Goal: Task Accomplishment & Management: Manage account settings

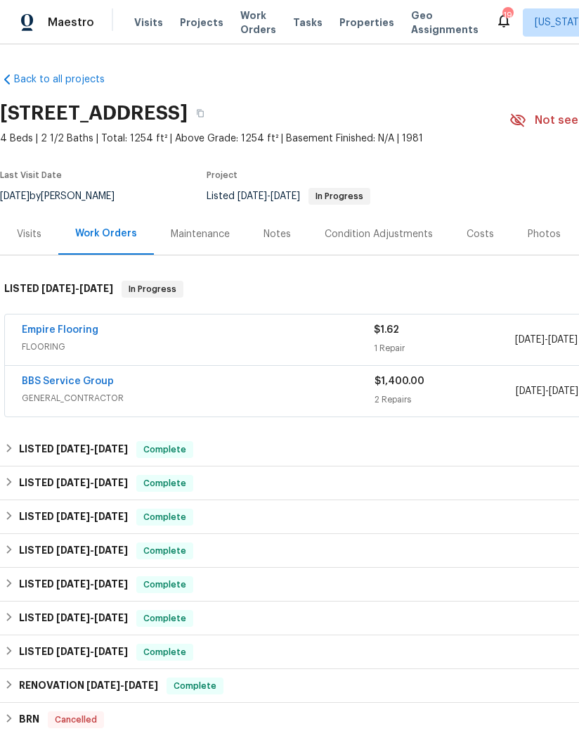
click at [72, 328] on link "Empire Flooring" at bounding box center [60, 330] width 77 height 10
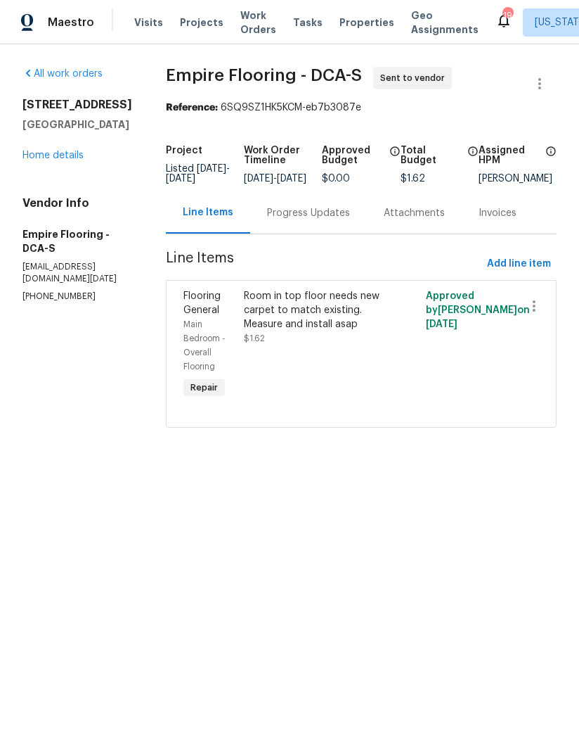
click at [307, 220] on div "Progress Updates" at bounding box center [308, 213] width 83 height 14
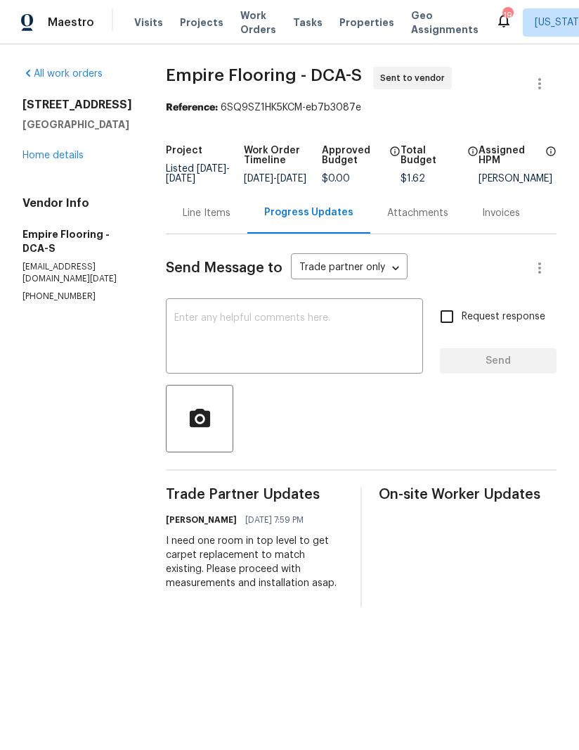
click at [58, 160] on link "Home details" at bounding box center [53, 155] width 61 height 10
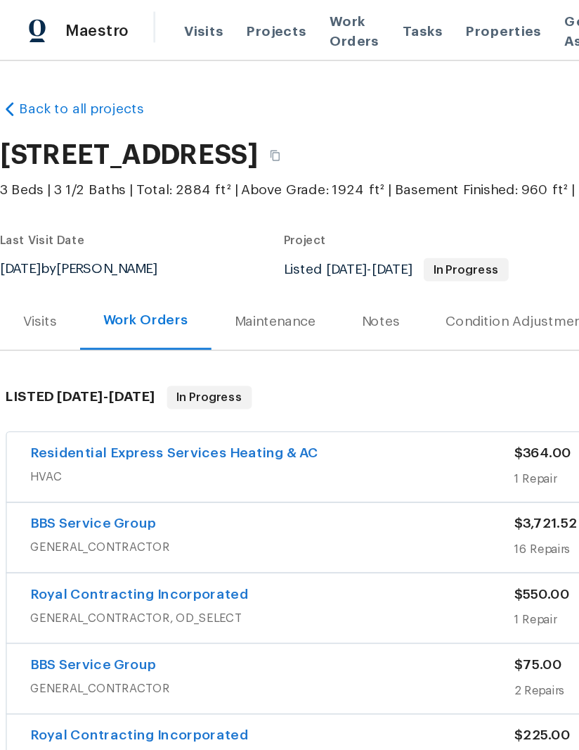
click at [255, 545] on span "GENERAL_CONTRACTOR, OD_SELECT" at bounding box center [198, 552] width 353 height 14
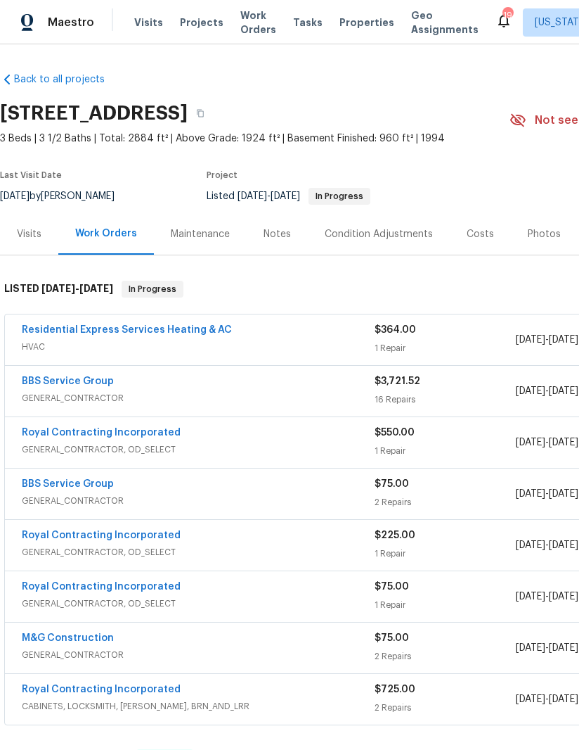
click at [187, 327] on link "Residential Express Services Heating & AC" at bounding box center [127, 330] width 210 height 10
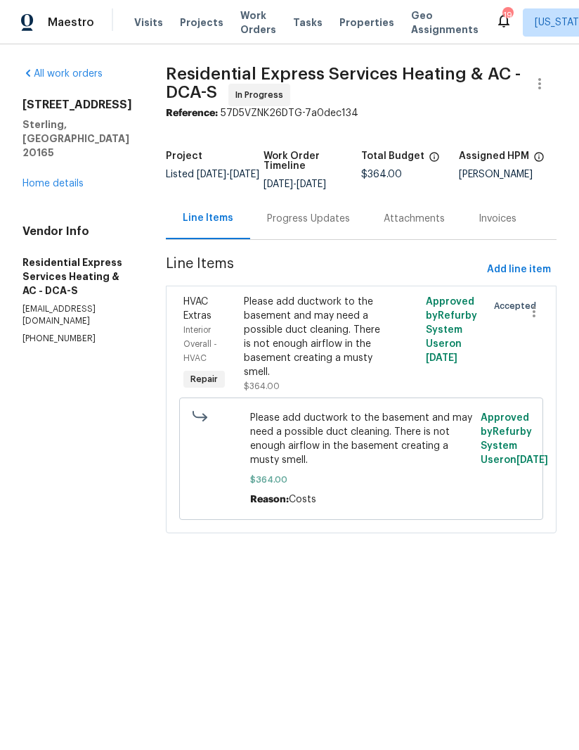
click at [303, 217] on div "Progress Updates" at bounding box center [308, 219] width 83 height 14
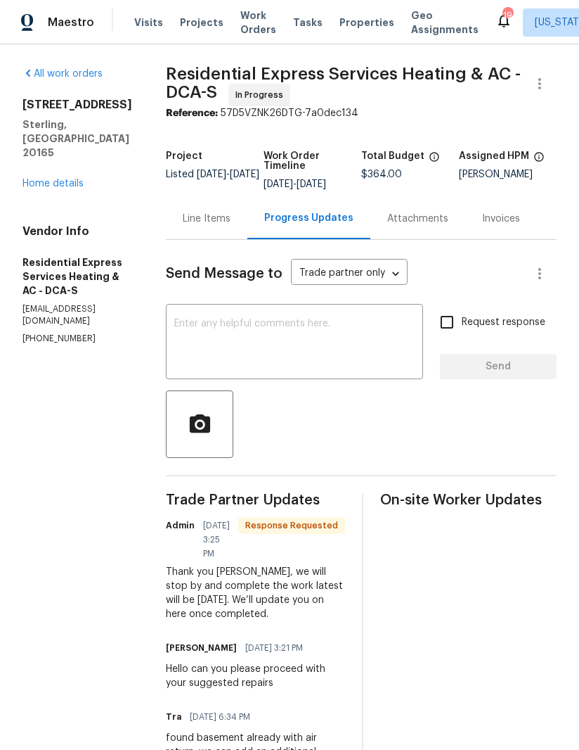
click at [345, 342] on textarea at bounding box center [294, 343] width 240 height 49
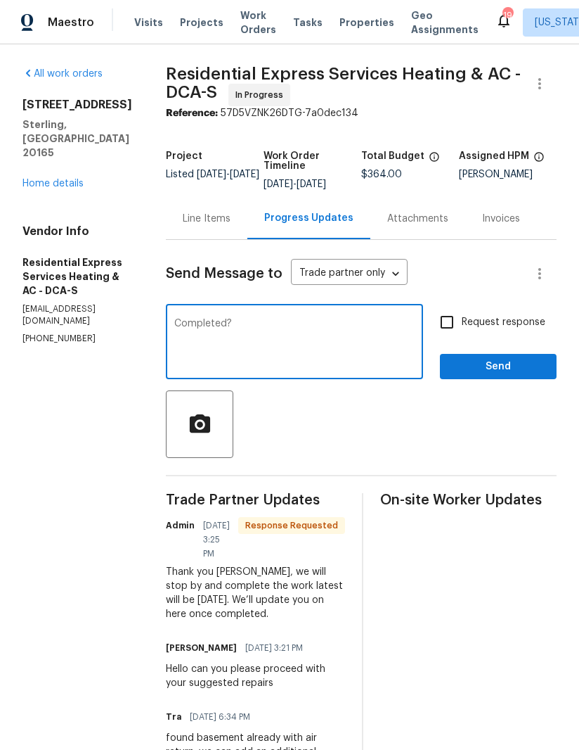
type textarea "Completed?"
click at [456, 319] on input "Request response" at bounding box center [447, 322] width 30 height 30
checkbox input "true"
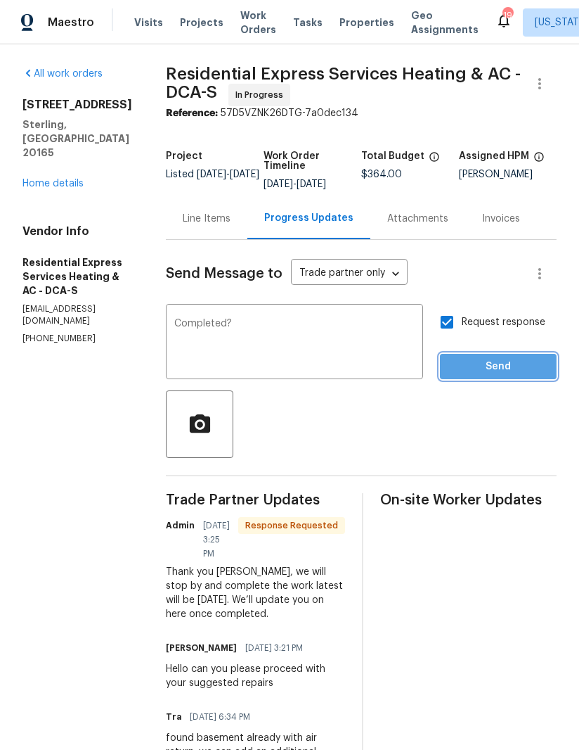
click at [512, 376] on button "Send" at bounding box center [498, 367] width 117 height 26
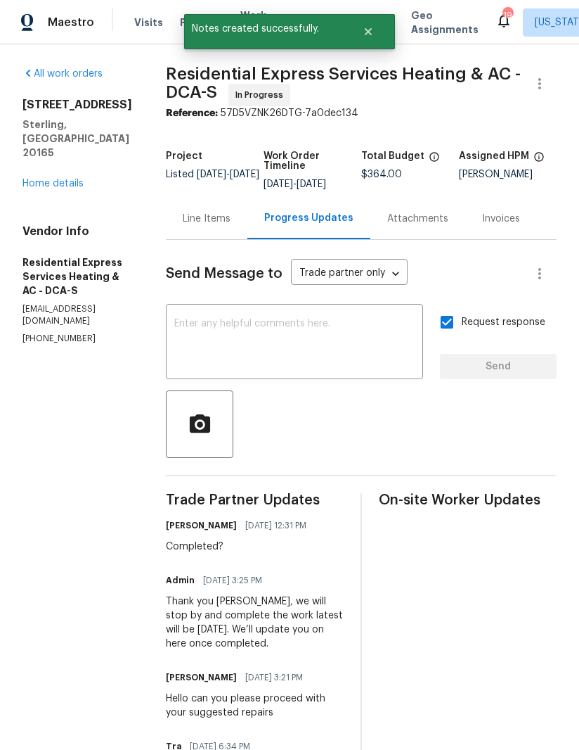
click at [66, 179] on link "Home details" at bounding box center [53, 184] width 61 height 10
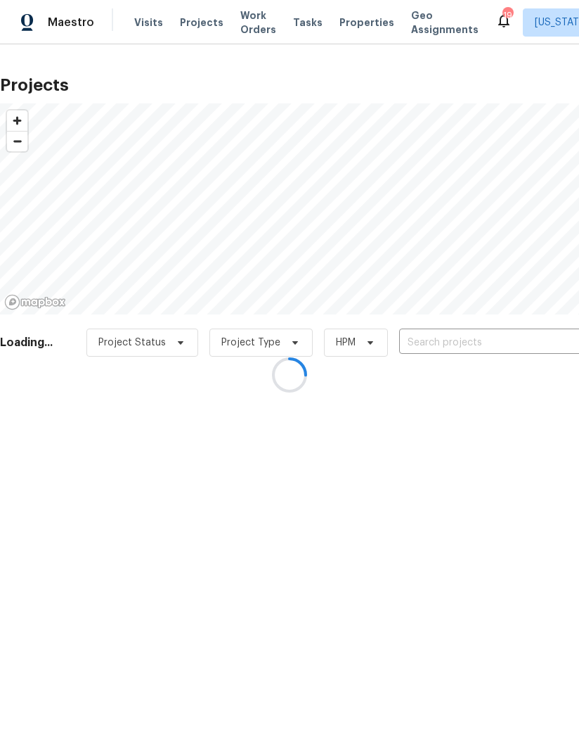
click at [357, 25] on div at bounding box center [289, 375] width 579 height 750
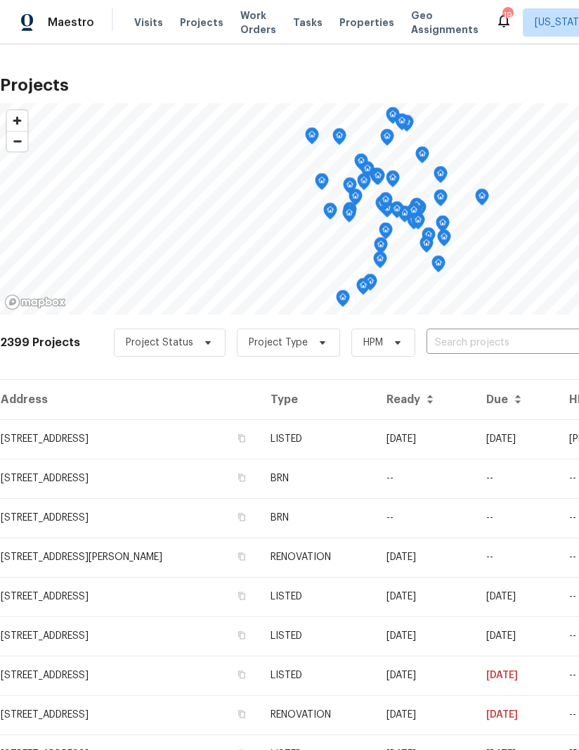
click at [365, 19] on span "Properties" at bounding box center [367, 22] width 55 height 14
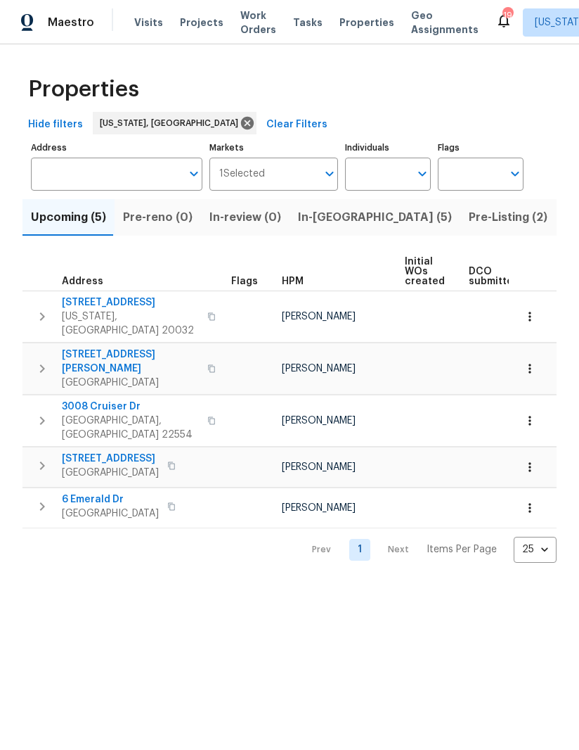
click at [398, 164] on input "Individuals" at bounding box center [377, 174] width 65 height 33
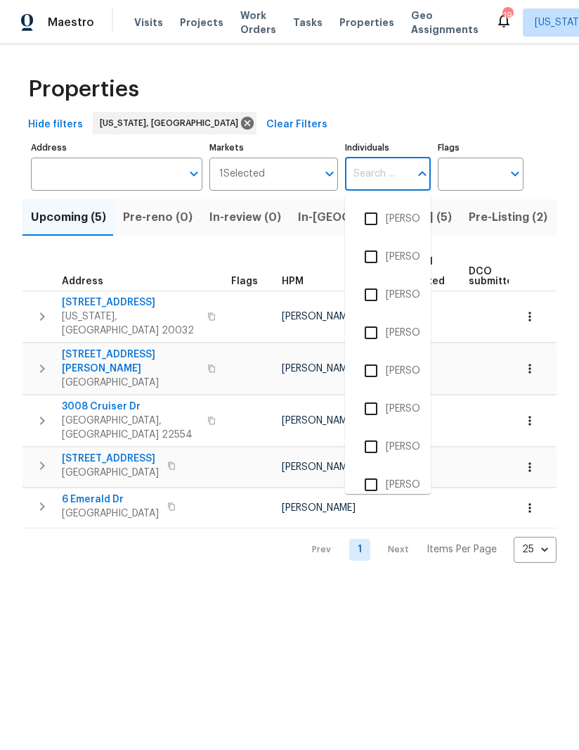
click at [180, 456] on button "button" at bounding box center [171, 466] width 17 height 20
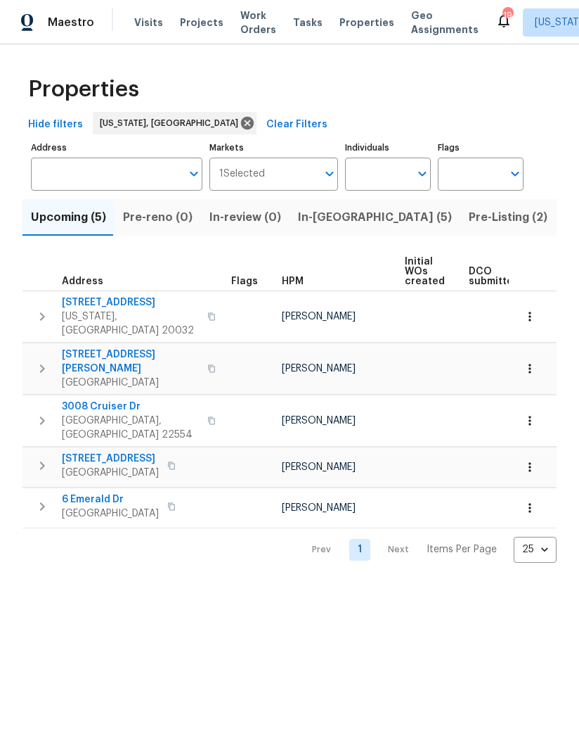
click at [108, 302] on span "801 Hr Dr SE" at bounding box center [130, 302] width 137 height 14
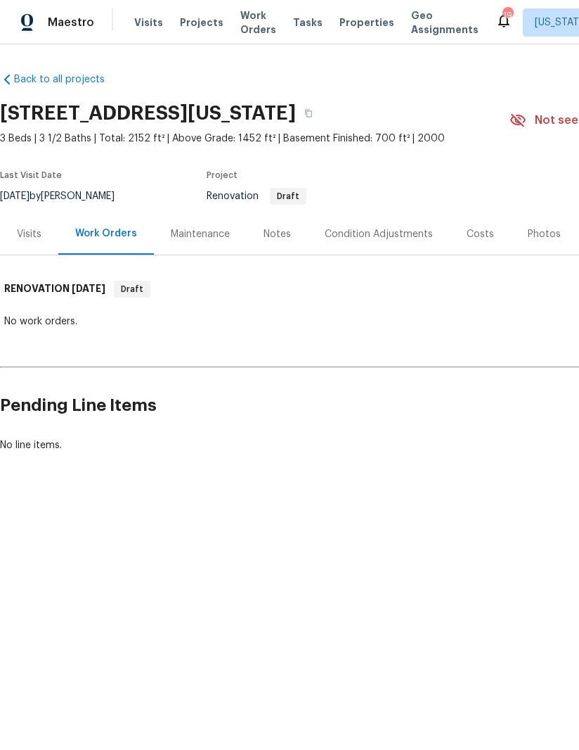
click at [271, 228] on div "Notes" at bounding box center [277, 234] width 27 height 14
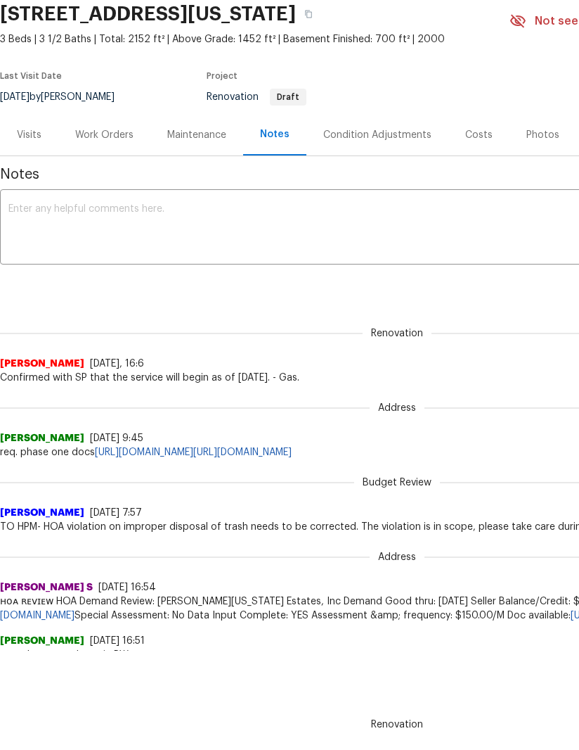
click at [370, 133] on div "Condition Adjustments" at bounding box center [377, 135] width 108 height 14
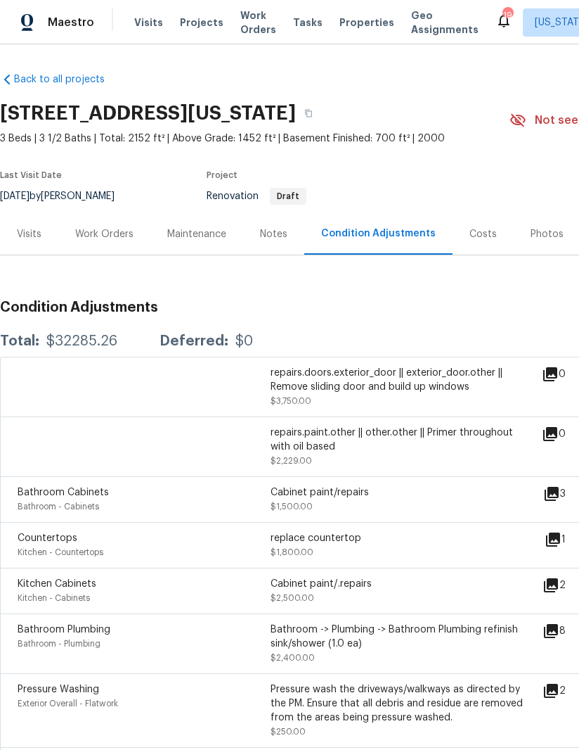
click at [352, 27] on span "Properties" at bounding box center [367, 22] width 55 height 14
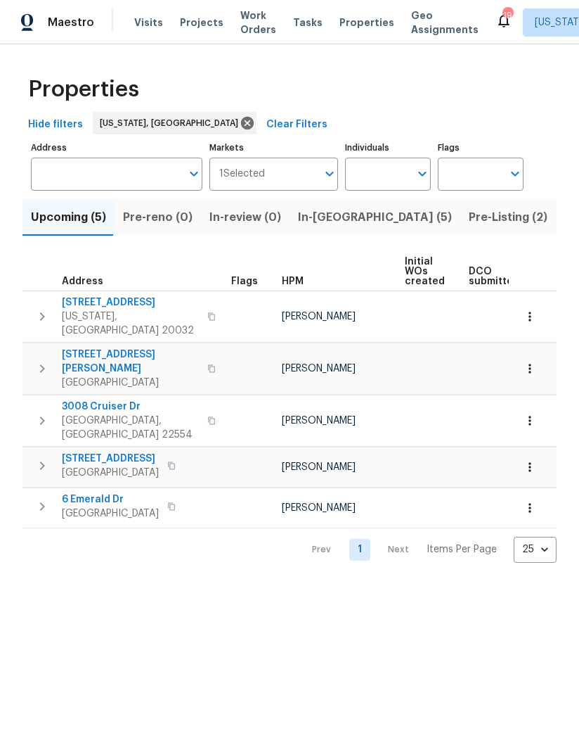
click at [102, 451] on span "1418 8th St" at bounding box center [110, 458] width 97 height 14
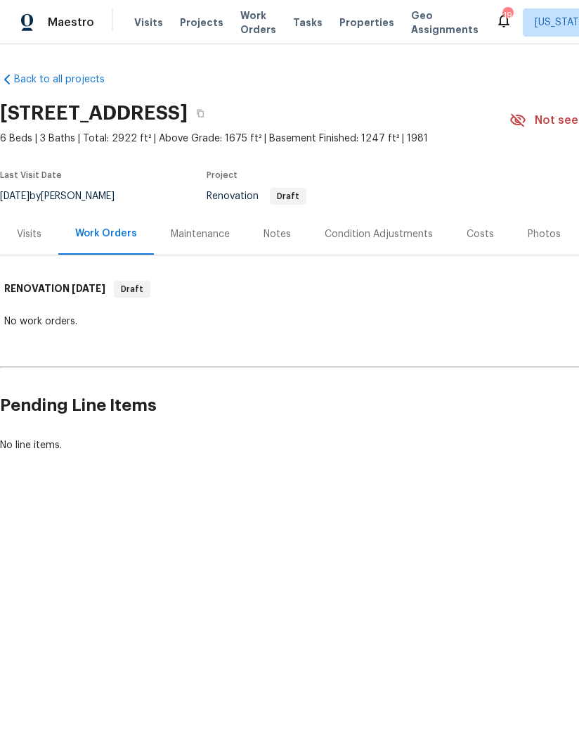
click at [277, 243] on div "Notes" at bounding box center [277, 233] width 61 height 41
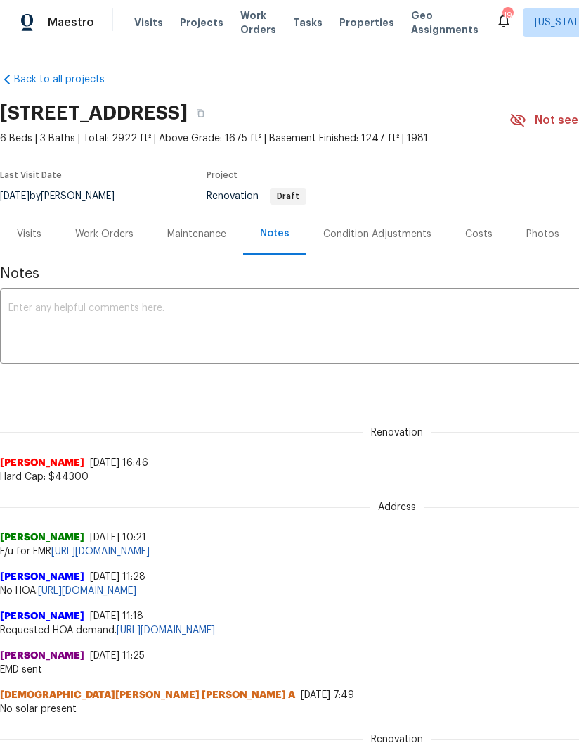
click at [371, 233] on div "Condition Adjustments" at bounding box center [377, 234] width 108 height 14
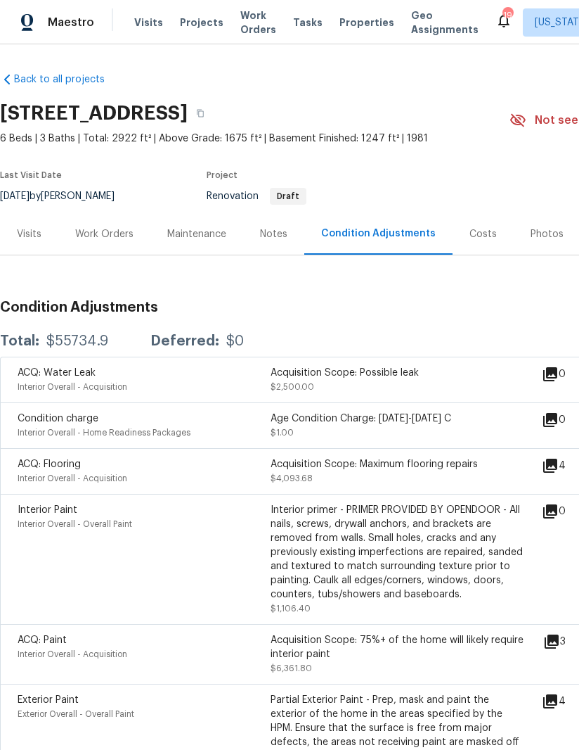
click at [476, 227] on div "Costs" at bounding box center [483, 234] width 27 height 14
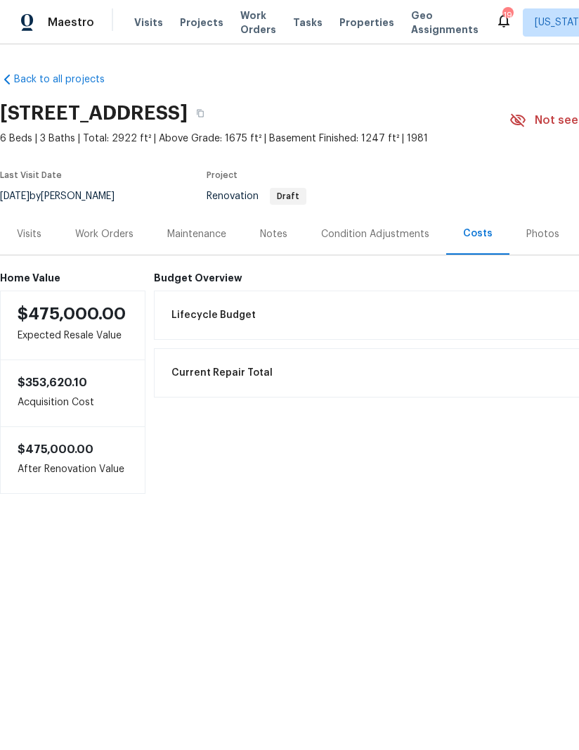
click at [534, 234] on div "Photos" at bounding box center [543, 234] width 33 height 14
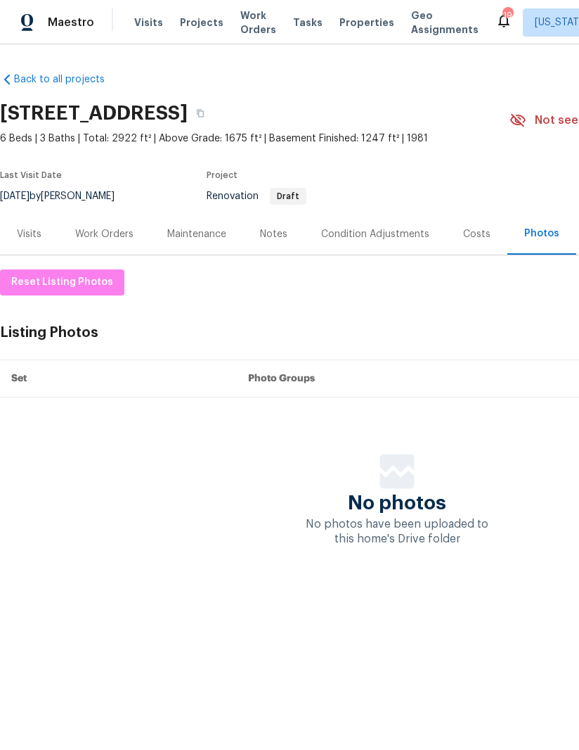
click at [273, 236] on div "Notes" at bounding box center [273, 234] width 27 height 14
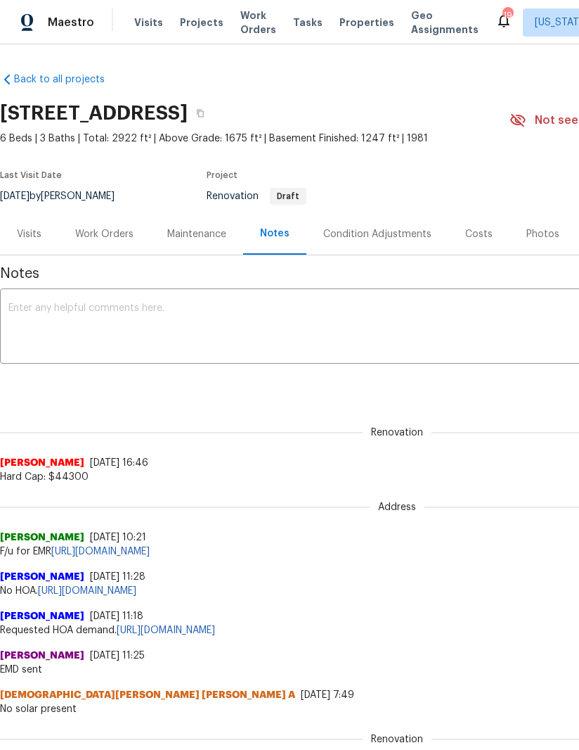
click at [124, 224] on div "Work Orders" at bounding box center [104, 233] width 92 height 41
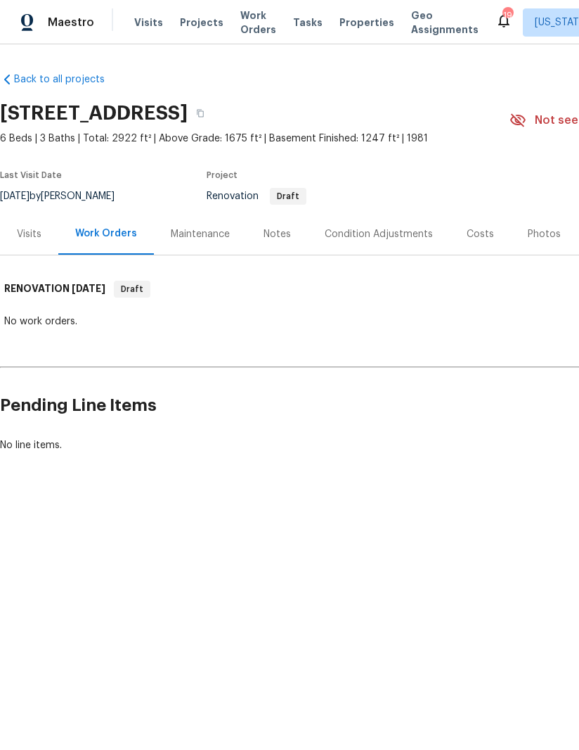
click at [32, 238] on div "Visits" at bounding box center [29, 234] width 25 height 14
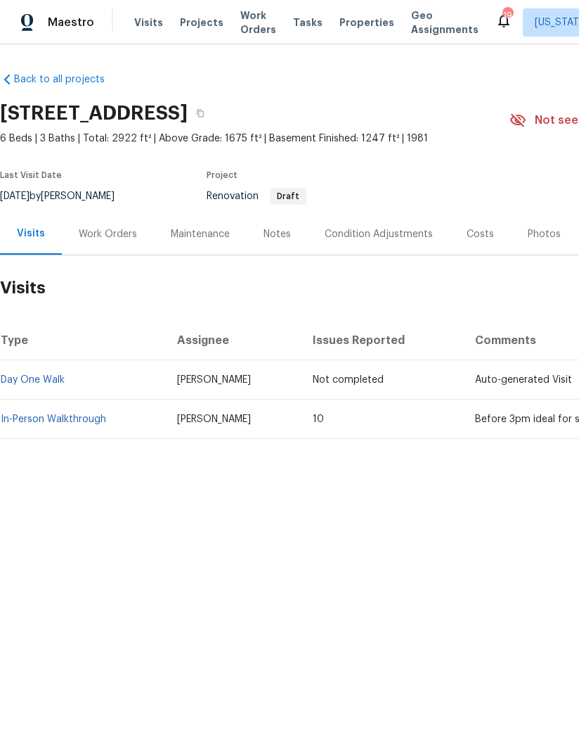
click at [110, 240] on div "Work Orders" at bounding box center [108, 234] width 58 height 14
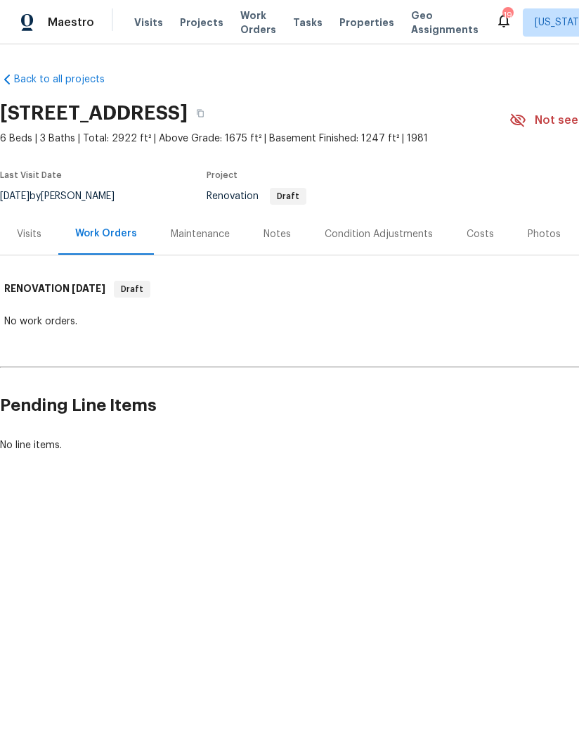
click at [204, 241] on div "Maintenance" at bounding box center [200, 233] width 93 height 41
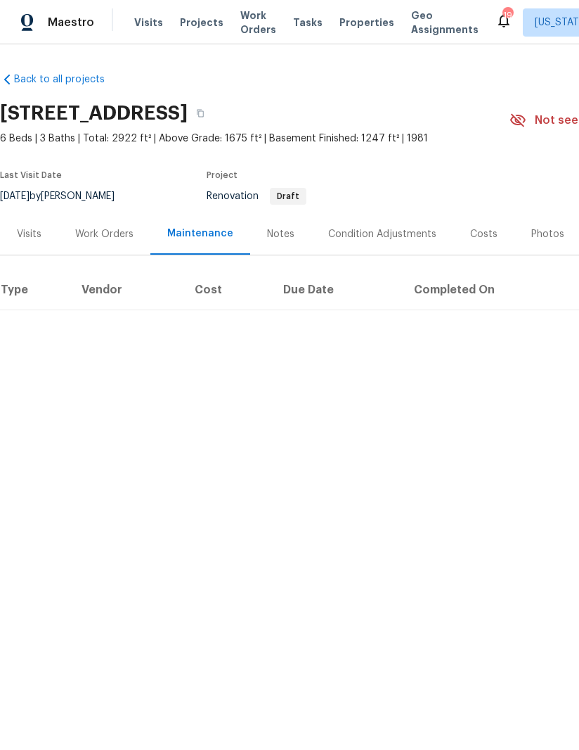
click at [276, 233] on div "Notes" at bounding box center [280, 234] width 27 height 14
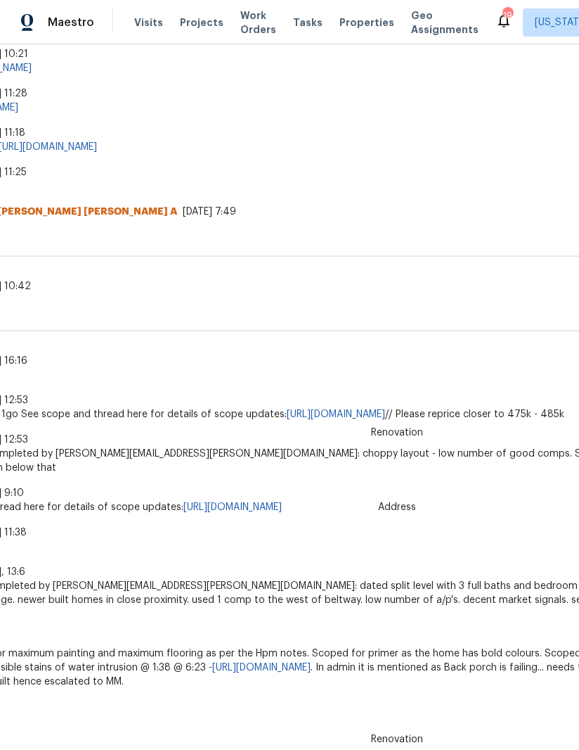
scroll to position [482, 118]
click at [282, 505] on link "https://opendoor.slack.com/archives/C02CRRF76JJ/p1751989536952289" at bounding box center [233, 508] width 98 height 10
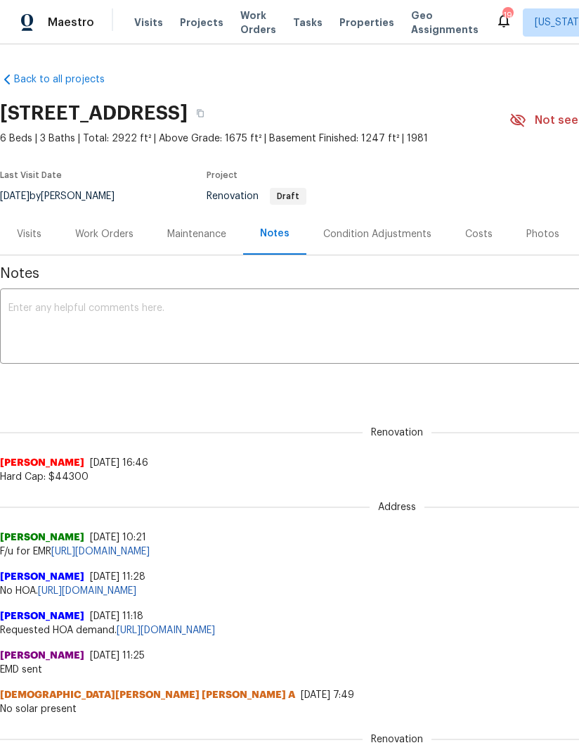
scroll to position [0, 0]
click at [503, 13] on div "19" at bounding box center [508, 15] width 10 height 14
click at [503, 17] on div "19" at bounding box center [508, 15] width 10 height 14
click at [503, 14] on div "19" at bounding box center [508, 15] width 10 height 14
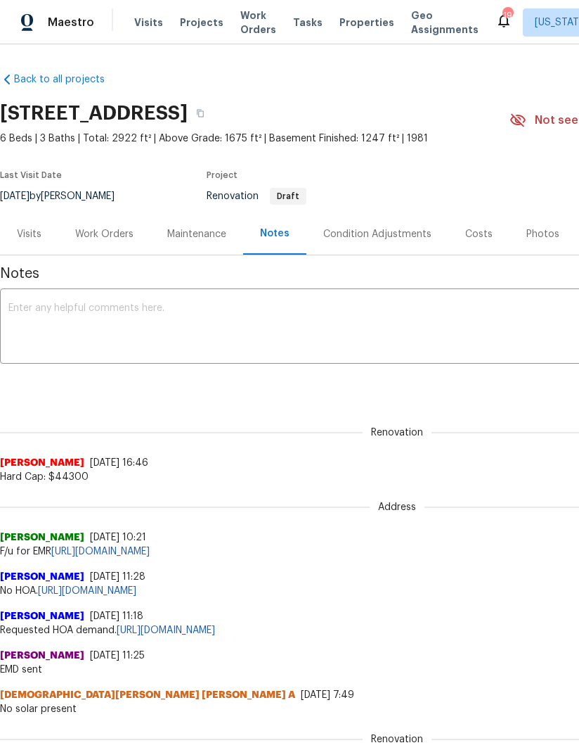
click at [503, 18] on div "19" at bounding box center [508, 15] width 10 height 14
click at [503, 15] on div "19" at bounding box center [508, 15] width 10 height 14
click at [82, 23] on span "Maestro" at bounding box center [71, 22] width 46 height 14
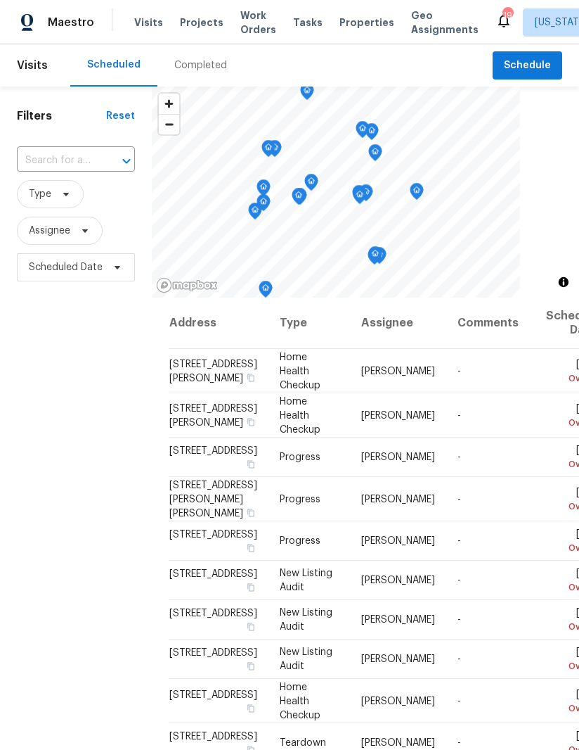
click at [496, 14] on icon at bounding box center [504, 20] width 17 height 17
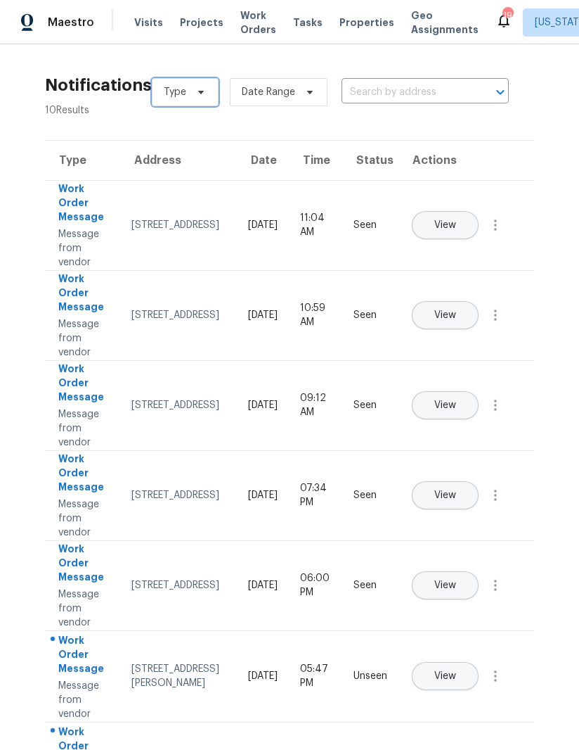
click at [191, 86] on span at bounding box center [198, 91] width 15 height 11
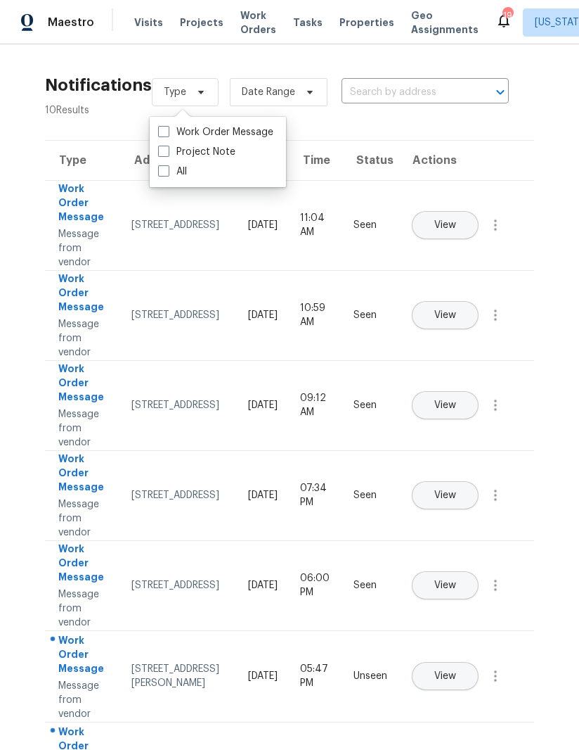
click at [108, 83] on section "Notifications 10 Results Type Date Range ​ View unseen only Type Address Date T…" at bounding box center [290, 581] width 534 height 1029
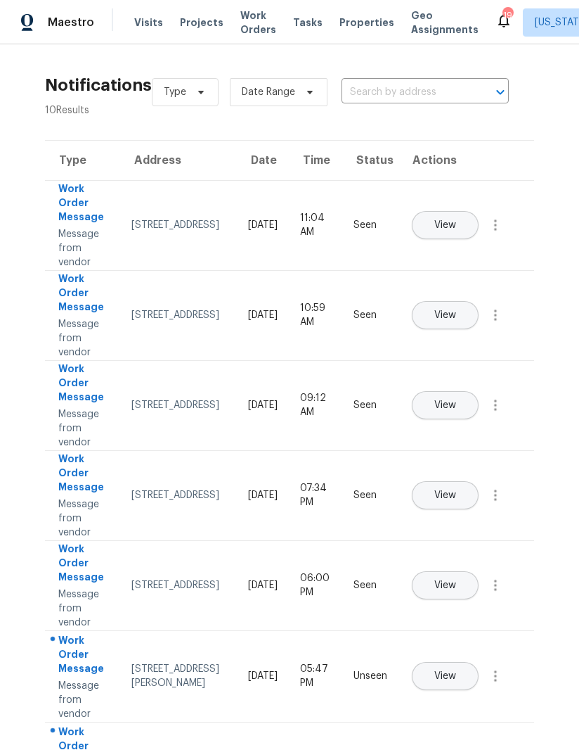
click at [79, 18] on span "Maestro" at bounding box center [71, 22] width 46 height 14
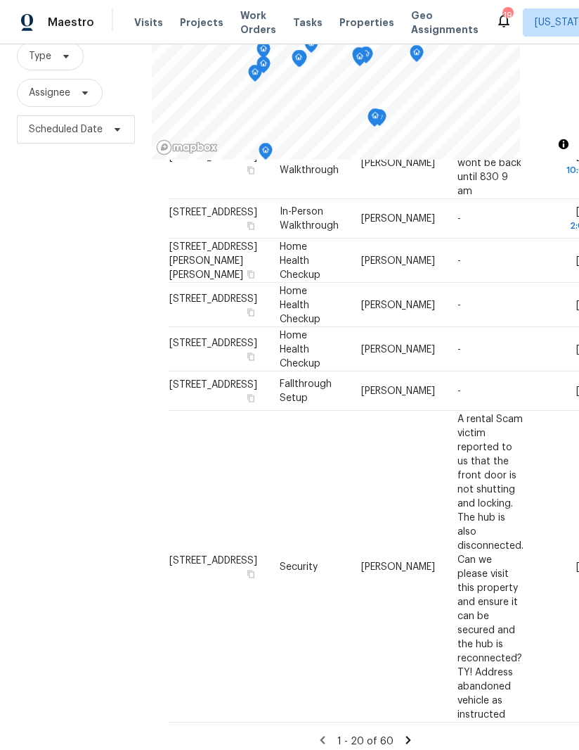
scroll to position [50, 0]
click at [409, 733] on icon at bounding box center [408, 739] width 13 height 13
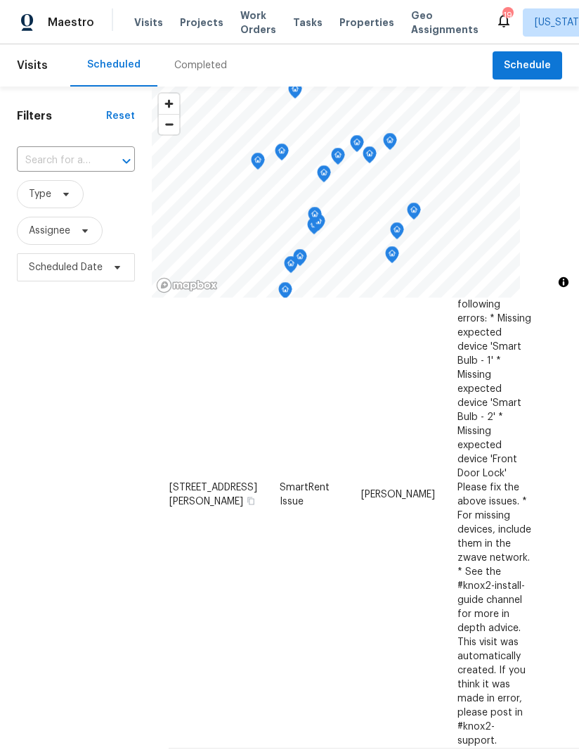
scroll to position [1333, 0]
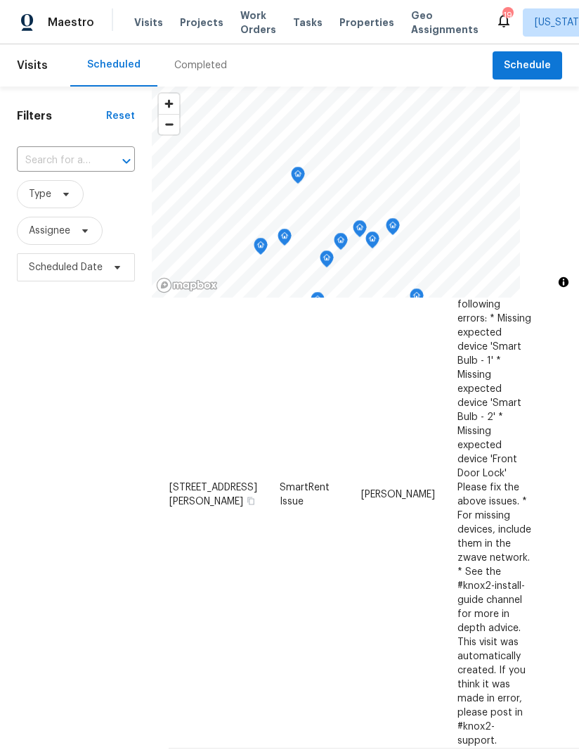
click at [73, 16] on span "Maestro" at bounding box center [71, 22] width 46 height 14
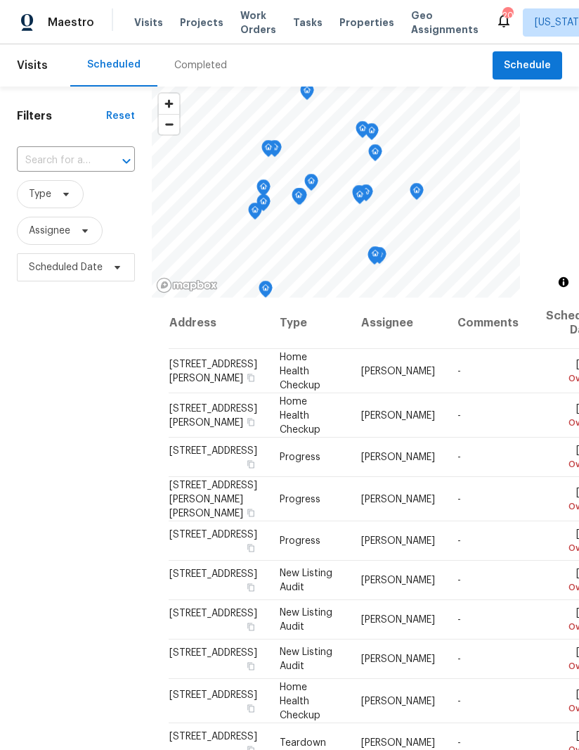
click at [245, 17] on span "Work Orders" at bounding box center [258, 22] width 36 height 28
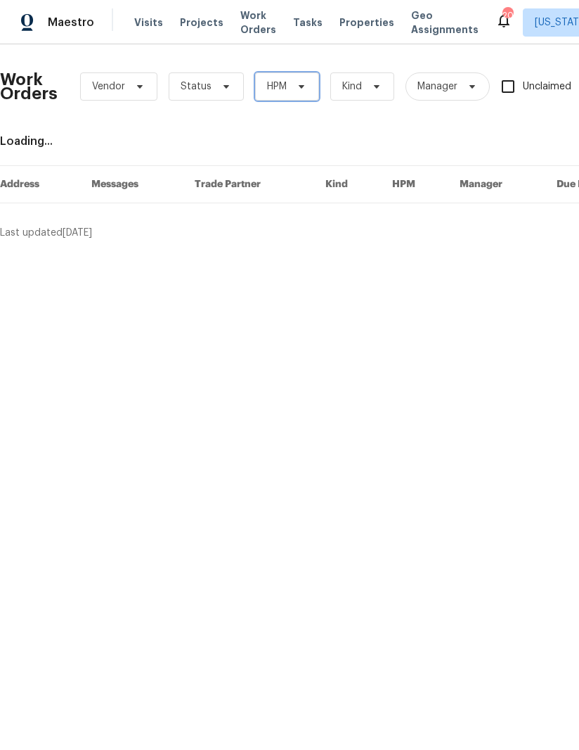
click at [292, 88] on span at bounding box center [299, 86] width 15 height 11
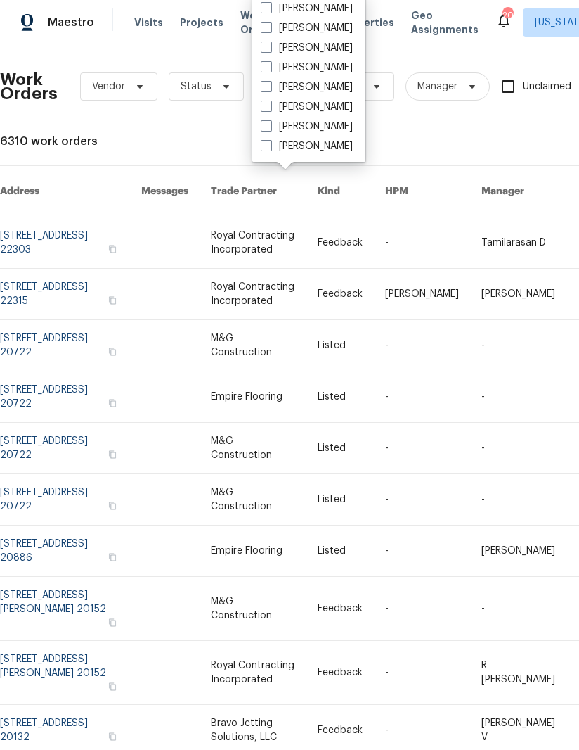
click at [262, 113] on label "[PERSON_NAME]" at bounding box center [307, 107] width 92 height 14
click at [262, 109] on input "[PERSON_NAME]" at bounding box center [265, 104] width 9 height 9
checkbox input "true"
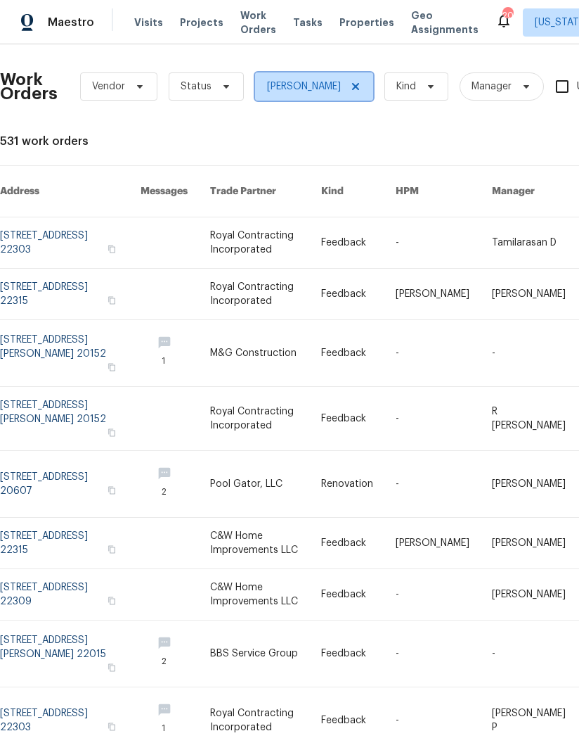
click at [347, 76] on span "[PERSON_NAME]" at bounding box center [314, 86] width 118 height 28
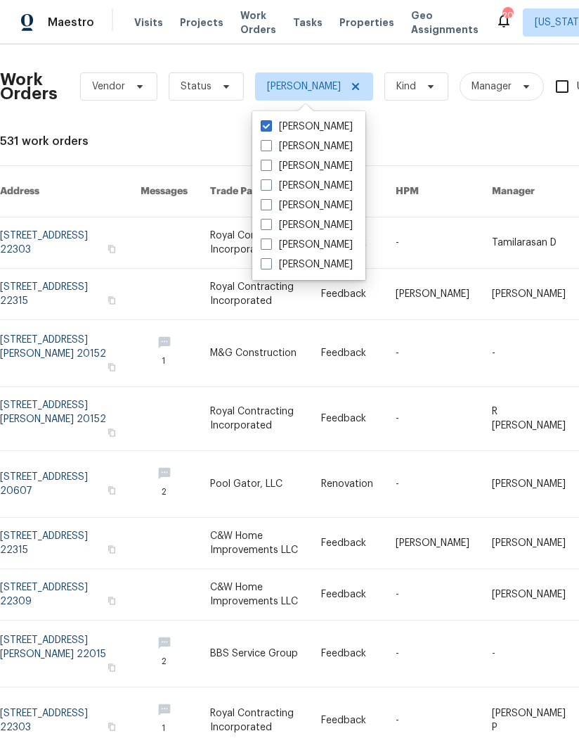
click at [272, 240] on label "[PERSON_NAME]" at bounding box center [307, 245] width 92 height 14
click at [270, 240] on input "[PERSON_NAME]" at bounding box center [265, 242] width 9 height 9
checkbox input "true"
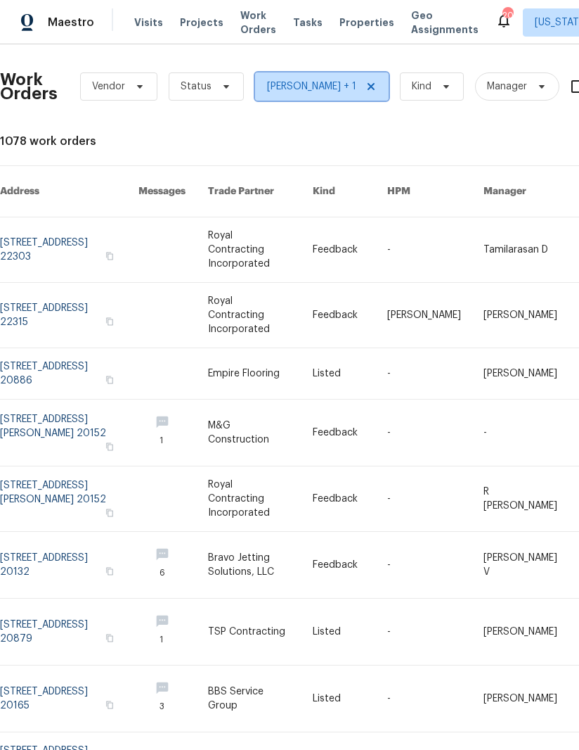
click at [363, 80] on span "Nelson Flores + 1" at bounding box center [322, 86] width 134 height 28
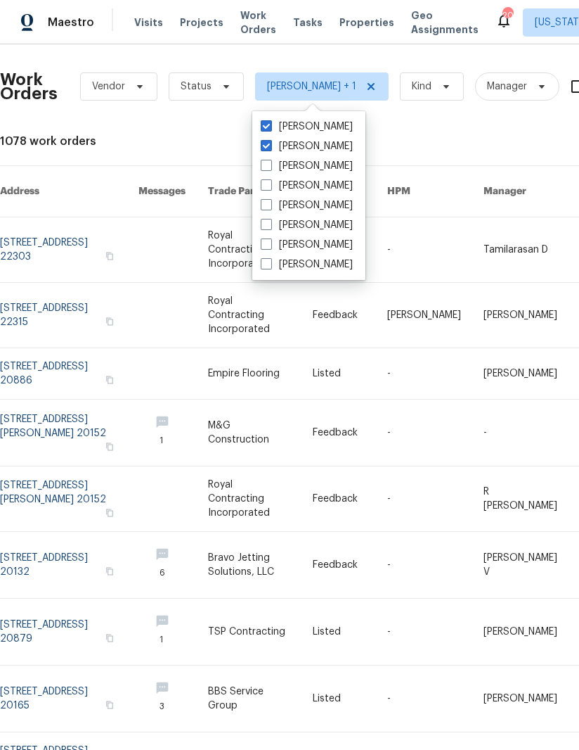
click at [269, 142] on span at bounding box center [266, 145] width 11 height 11
click at [269, 142] on input "[PERSON_NAME]" at bounding box center [265, 143] width 9 height 9
checkbox input "false"
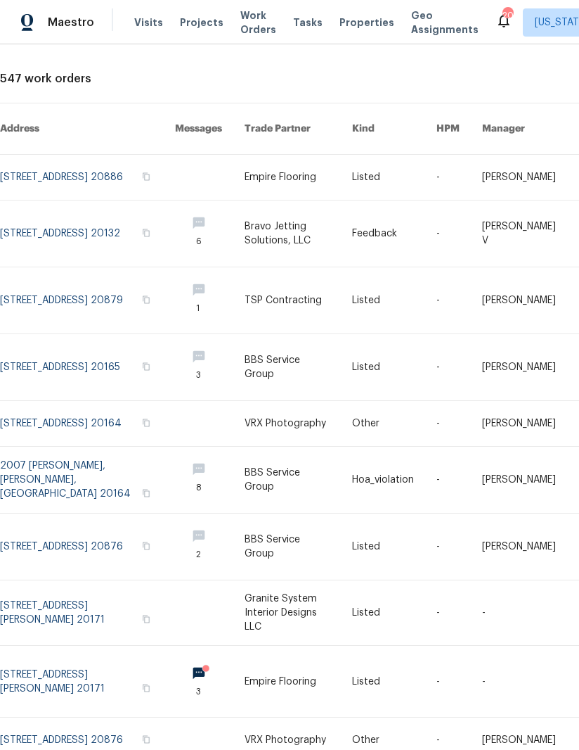
scroll to position [63, 0]
click at [43, 415] on link at bounding box center [87, 423] width 175 height 45
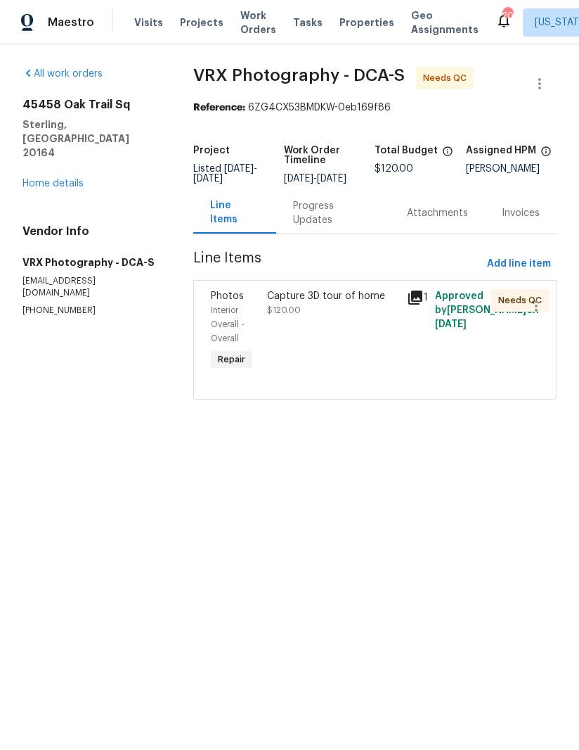
click at [306, 315] on div "Capture 3D tour of home $120.00" at bounding box center [333, 303] width 132 height 28
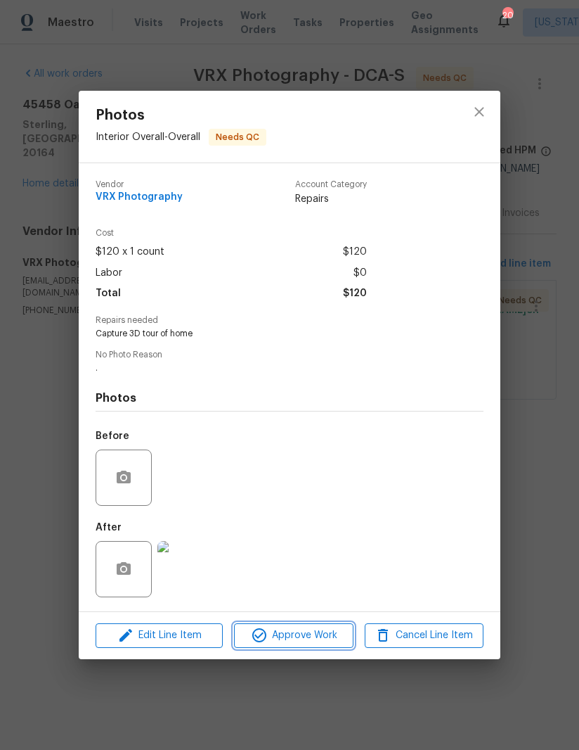
click at [294, 636] on span "Approve Work" at bounding box center [293, 636] width 110 height 18
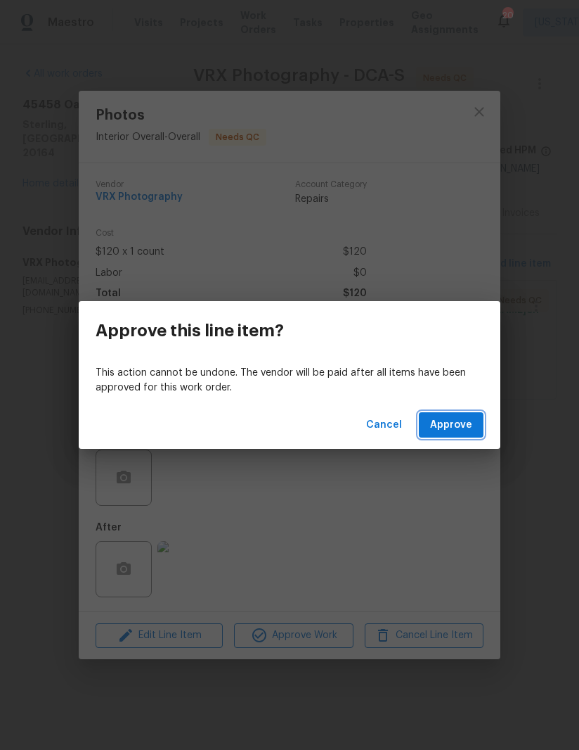
click at [466, 417] on span "Approve" at bounding box center [451, 425] width 42 height 18
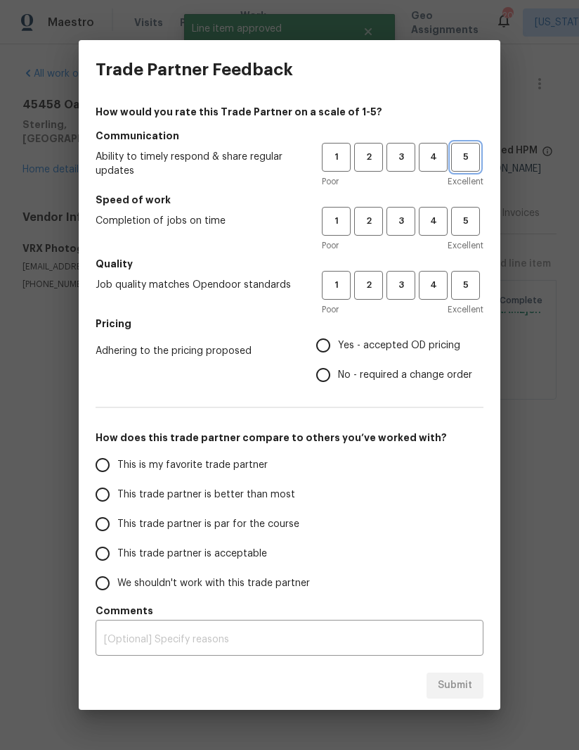
click at [464, 162] on span "5" at bounding box center [466, 157] width 26 height 16
click at [472, 223] on span "5" at bounding box center [466, 221] width 26 height 16
click at [470, 281] on span "5" at bounding box center [466, 285] width 26 height 16
click at [346, 335] on label "Yes - accepted OD pricing" at bounding box center [391, 345] width 164 height 30
click at [338, 335] on input "Yes - accepted OD pricing" at bounding box center [324, 345] width 30 height 30
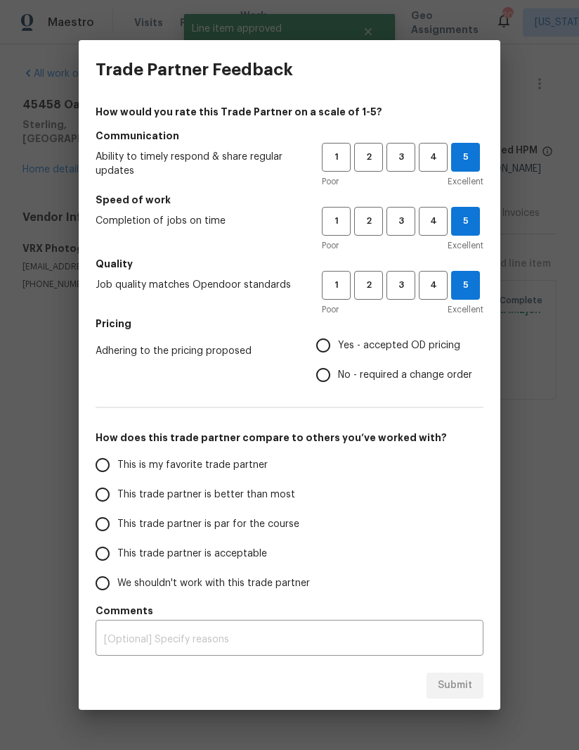
radio input "true"
click at [112, 466] on input "This is my favorite trade partner" at bounding box center [103, 465] width 30 height 30
click at [466, 679] on span "Submit" at bounding box center [455, 685] width 34 height 18
radio input "true"
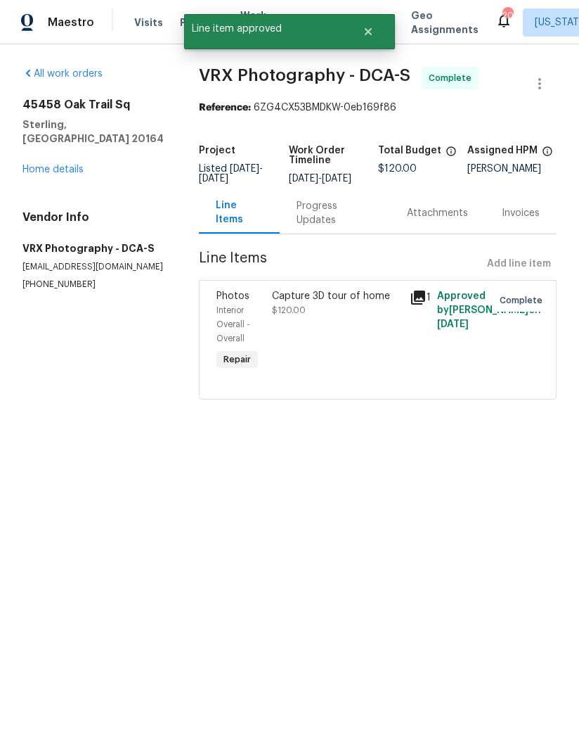
radio input "false"
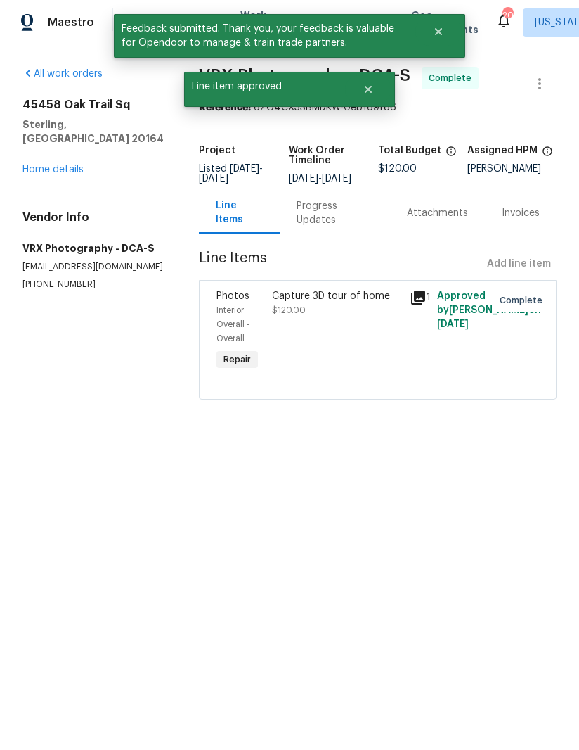
click at [74, 75] on link "All work orders" at bounding box center [63, 74] width 80 height 10
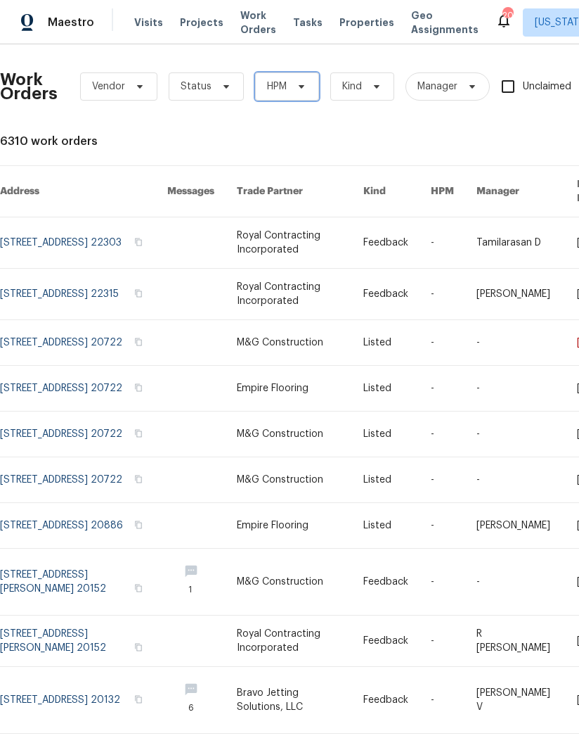
click at [306, 80] on span "HPM" at bounding box center [287, 86] width 64 height 28
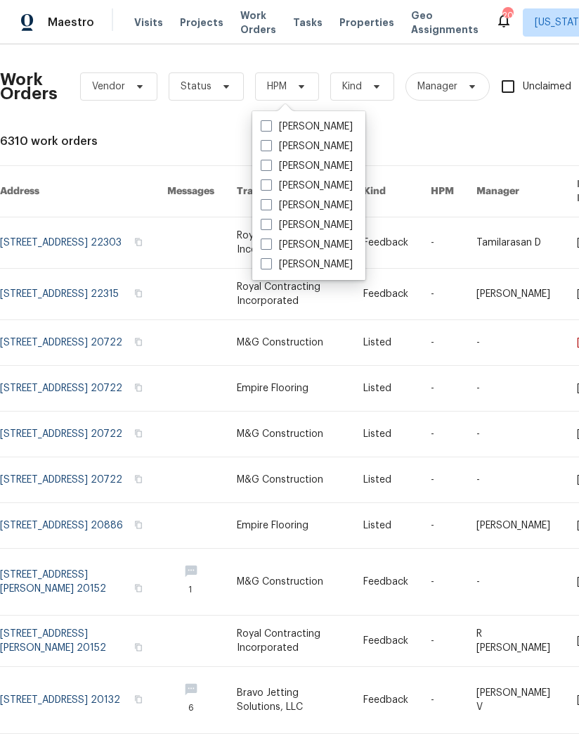
click at [267, 242] on span at bounding box center [266, 243] width 11 height 11
click at [267, 242] on input "[PERSON_NAME]" at bounding box center [265, 242] width 9 height 9
checkbox input "true"
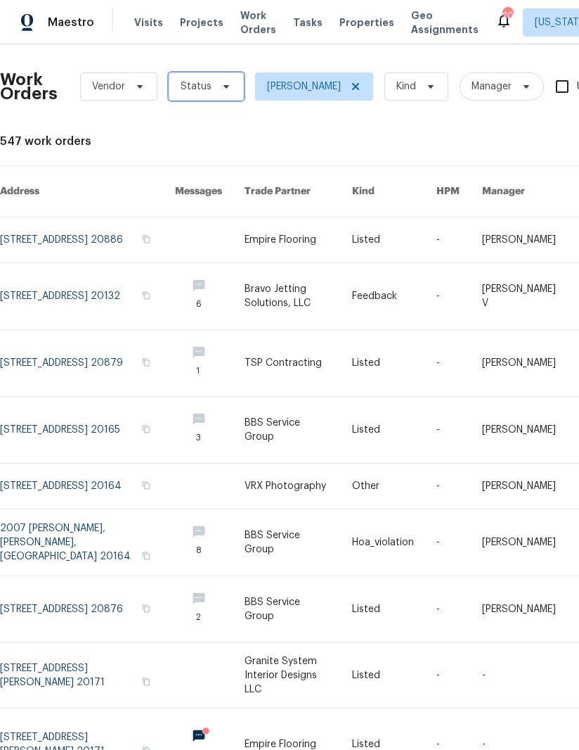
click at [227, 94] on span "Status" at bounding box center [206, 86] width 75 height 28
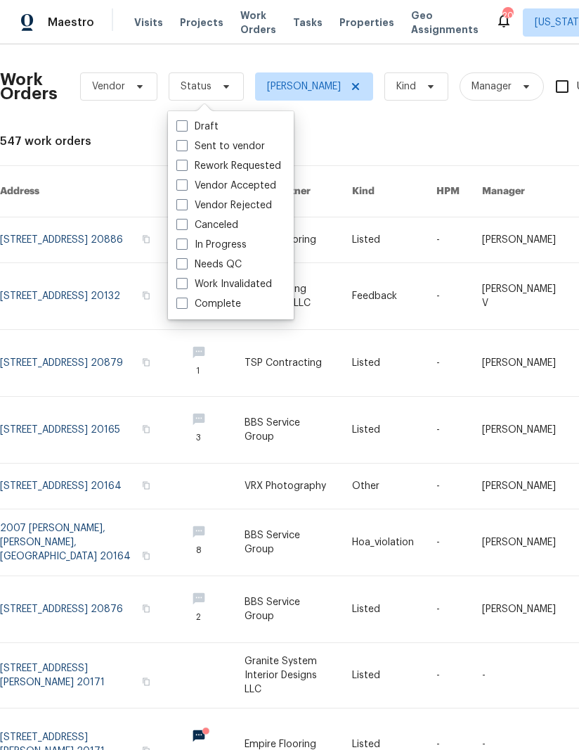
click at [181, 264] on span at bounding box center [182, 263] width 11 height 11
click at [181, 264] on input "Needs QC" at bounding box center [181, 261] width 9 height 9
checkbox input "true"
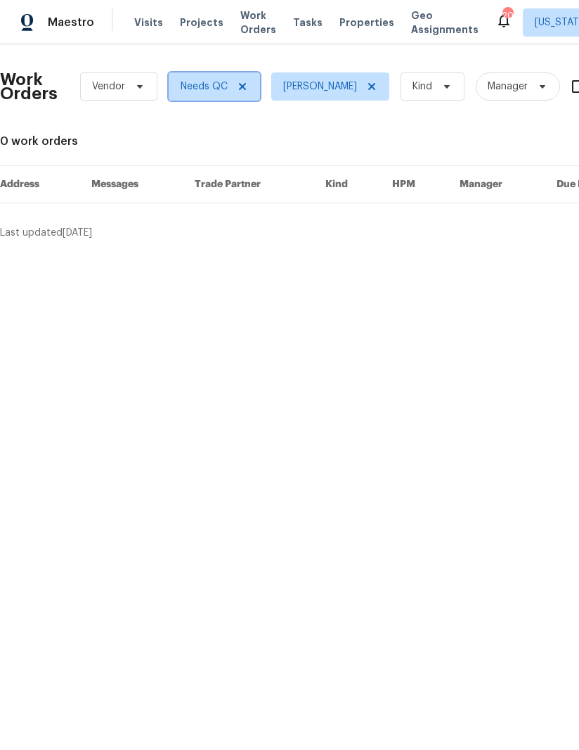
click at [246, 84] on icon at bounding box center [242, 86] width 11 height 11
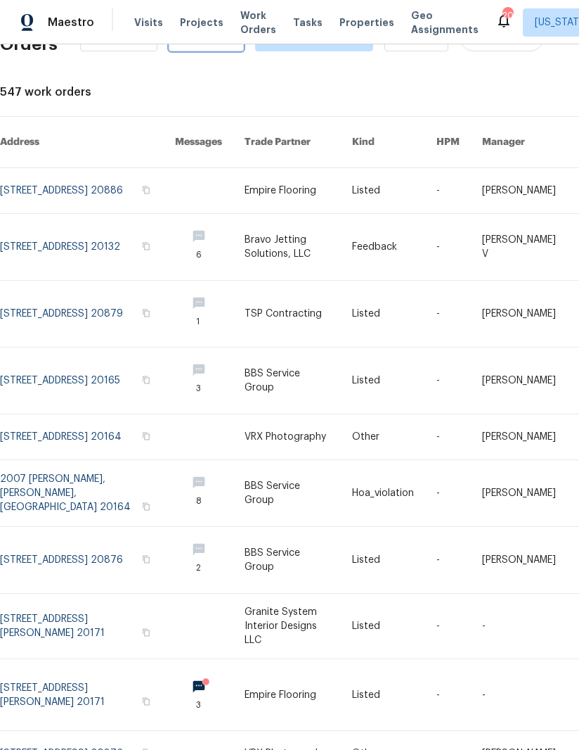
scroll to position [51, 0]
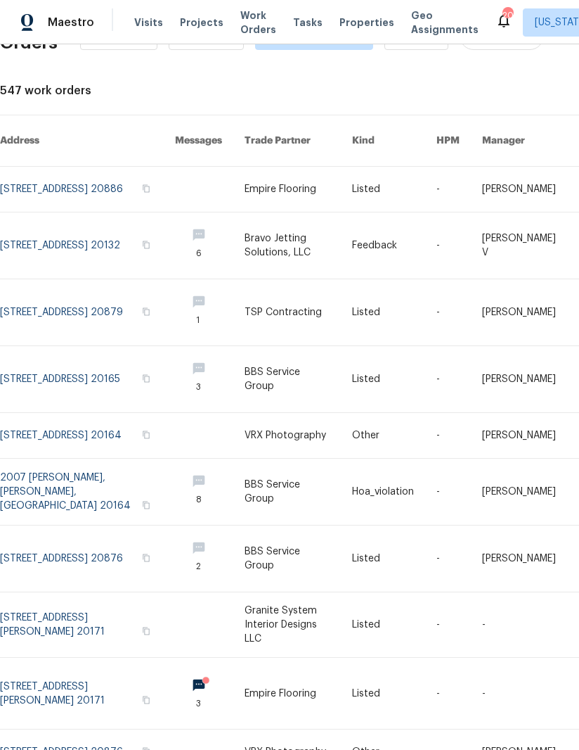
click at [144, 18] on span "Visits" at bounding box center [148, 22] width 29 height 14
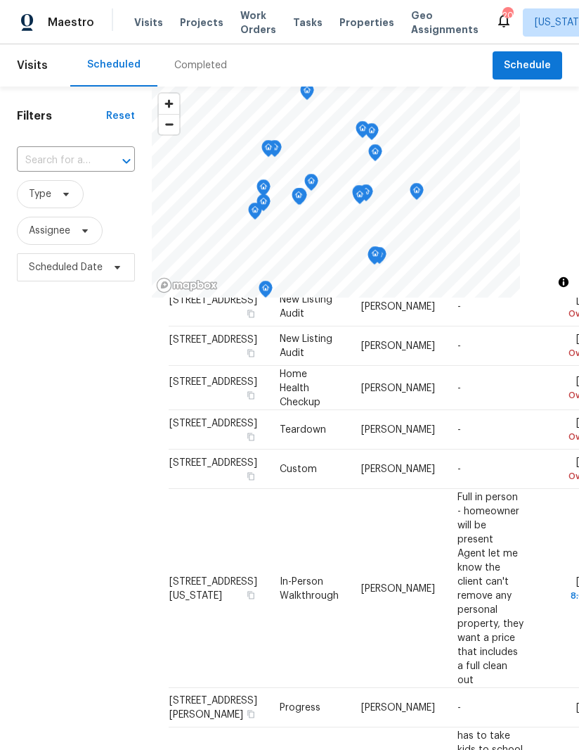
scroll to position [312, 0]
click at [193, 306] on span "45458 Oak Trail Sq, Sterling, VA 20164" at bounding box center [213, 301] width 88 height 10
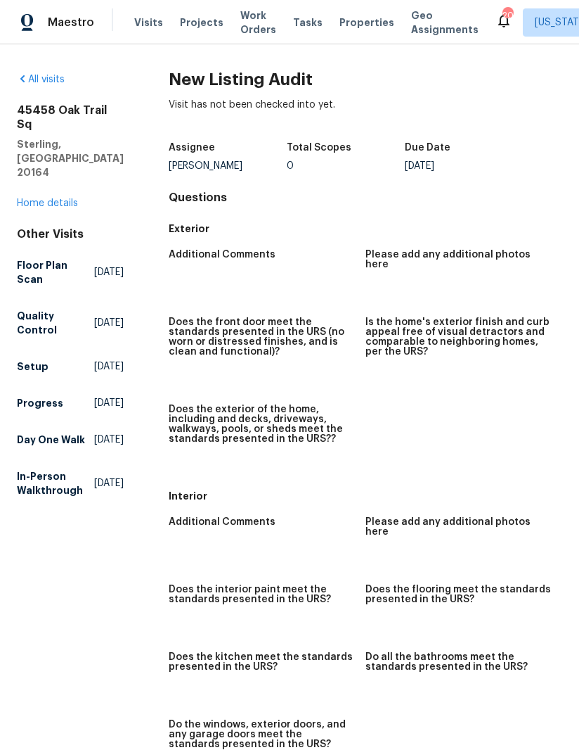
click at [65, 198] on link "Home details" at bounding box center [47, 203] width 61 height 10
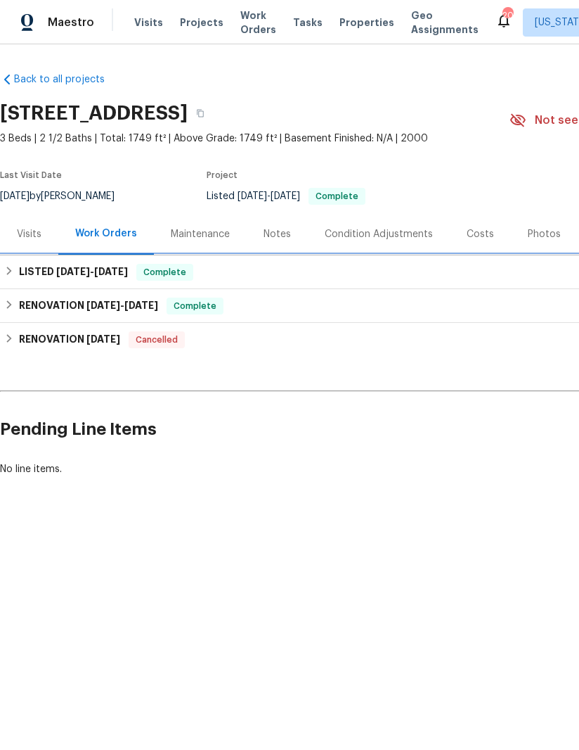
click at [15, 269] on div "LISTED 9/20/25 - 9/22/25 Complete" at bounding box center [397, 272] width 786 height 17
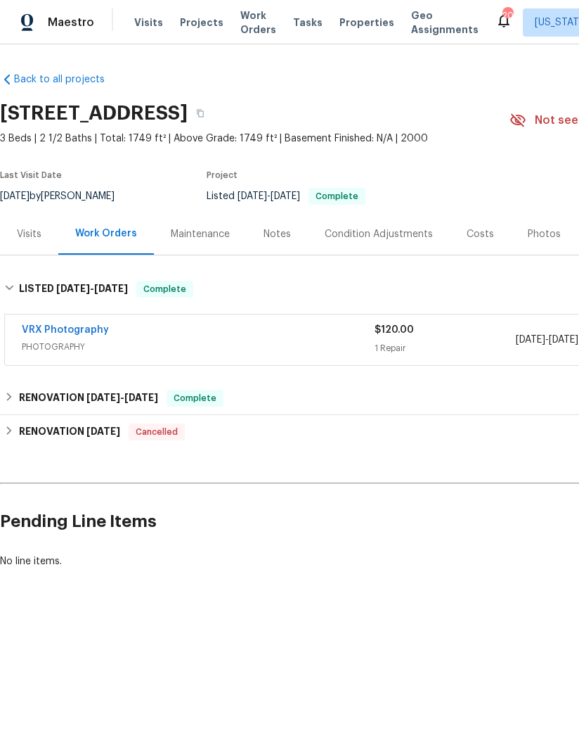
click at [551, 226] on div "Photos" at bounding box center [544, 233] width 67 height 41
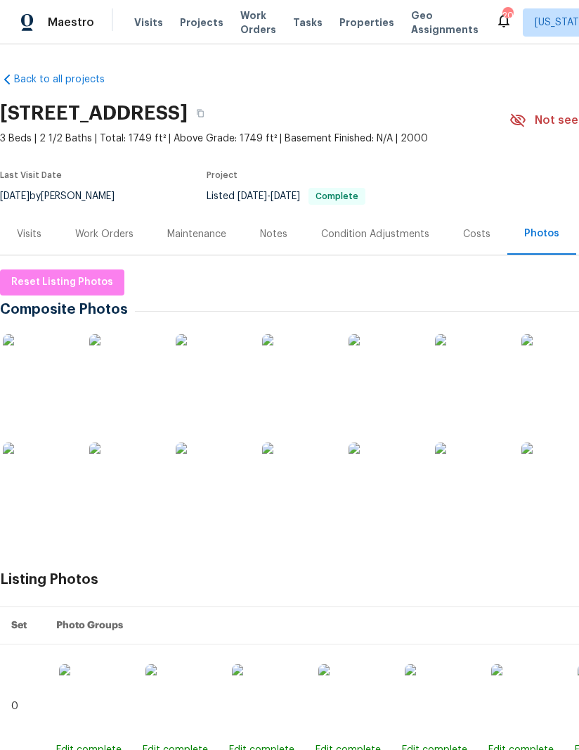
click at [39, 381] on img at bounding box center [38, 369] width 70 height 70
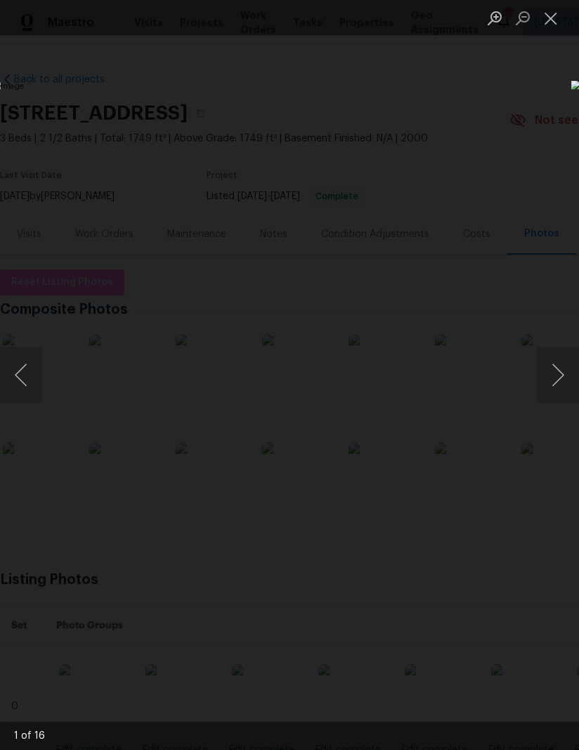
click at [544, 387] on button "Next image" at bounding box center [558, 375] width 42 height 56
click at [549, 372] on button "Next image" at bounding box center [558, 375] width 42 height 56
click at [549, 368] on button "Next image" at bounding box center [558, 375] width 42 height 56
click at [556, 367] on button "Next image" at bounding box center [558, 375] width 42 height 56
click at [561, 374] on button "Next image" at bounding box center [558, 375] width 42 height 56
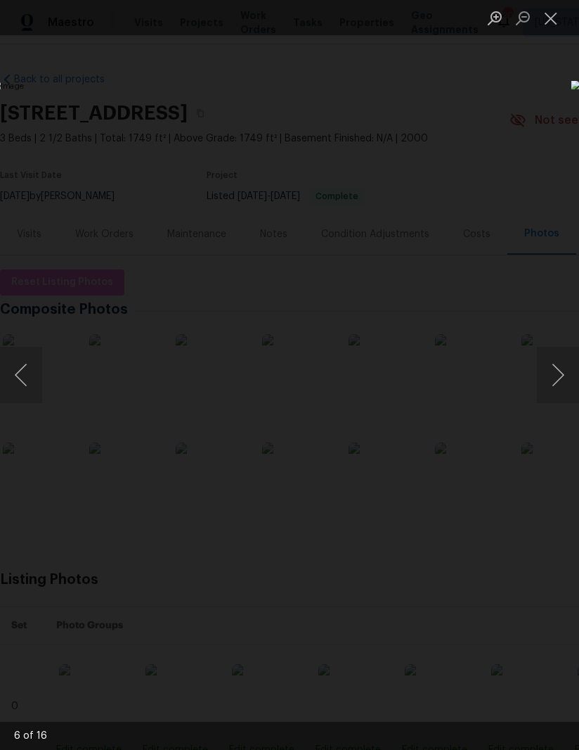
click at [563, 375] on button "Next image" at bounding box center [558, 375] width 42 height 56
click at [570, 368] on button "Next image" at bounding box center [558, 375] width 42 height 56
click at [563, 368] on button "Next image" at bounding box center [558, 375] width 42 height 56
click at [42, 360] on img "Lightbox" at bounding box center [219, 375] width 455 height 589
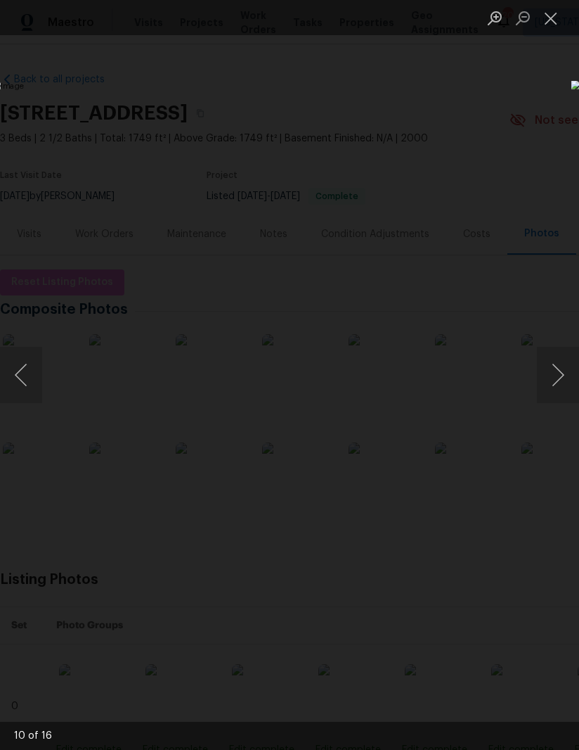
click at [41, 365] on button "Previous image" at bounding box center [21, 375] width 42 height 56
click at [558, 376] on button "Next image" at bounding box center [558, 375] width 42 height 56
click at [554, 371] on button "Next image" at bounding box center [558, 375] width 42 height 56
click at [555, 371] on button "Next image" at bounding box center [558, 375] width 42 height 56
click at [556, 375] on button "Next image" at bounding box center [558, 375] width 42 height 56
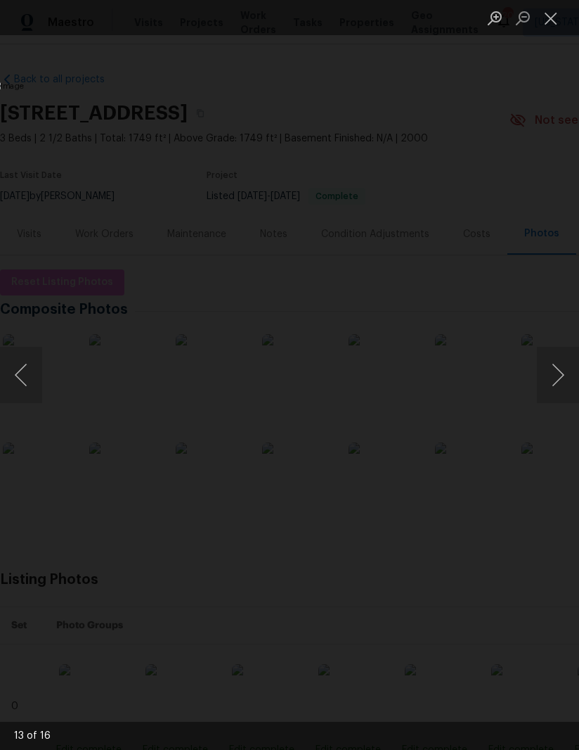
click at [559, 379] on button "Next image" at bounding box center [558, 375] width 42 height 56
click at [570, 370] on button "Next image" at bounding box center [558, 375] width 42 height 56
click at [571, 368] on button "Next image" at bounding box center [558, 375] width 42 height 56
click at [545, 378] on button "Next image" at bounding box center [558, 375] width 42 height 56
click at [557, 375] on button "Next image" at bounding box center [558, 375] width 42 height 56
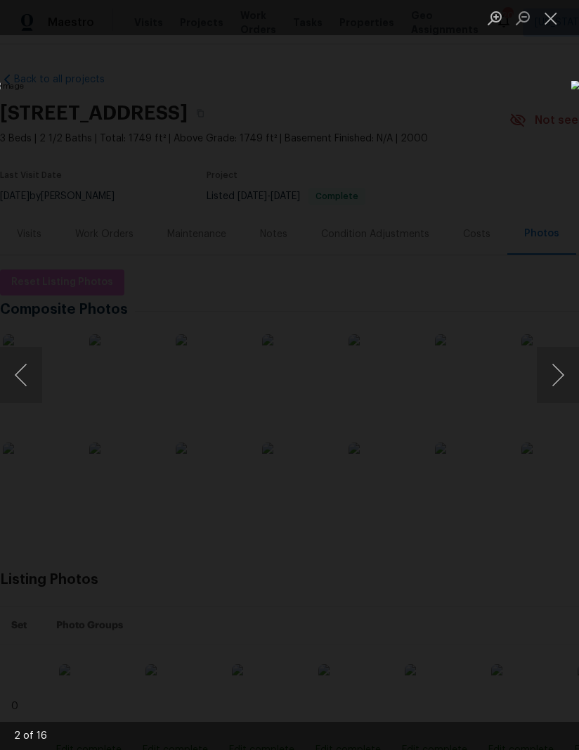
click at [560, 368] on button "Next image" at bounding box center [558, 375] width 42 height 56
click at [560, 361] on button "Next image" at bounding box center [558, 375] width 42 height 56
click at [557, 11] on button "Close lightbox" at bounding box center [551, 18] width 28 height 25
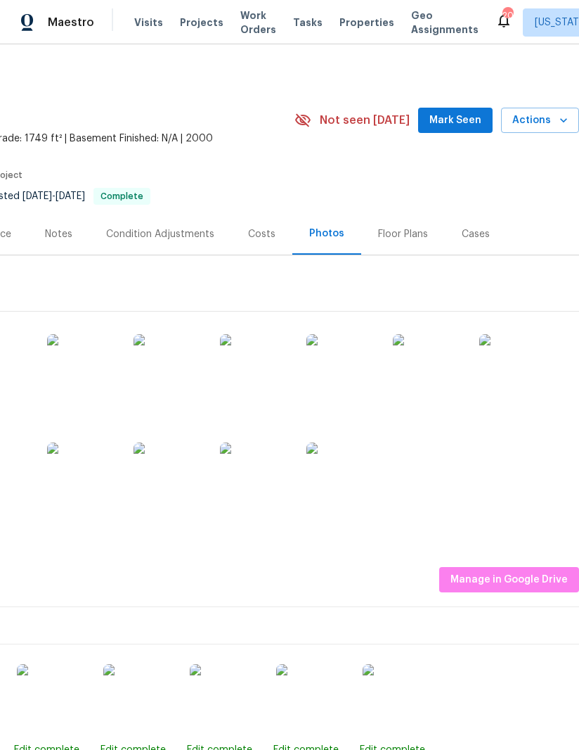
scroll to position [0, 215]
click at [555, 120] on span "Actions" at bounding box center [541, 121] width 56 height 18
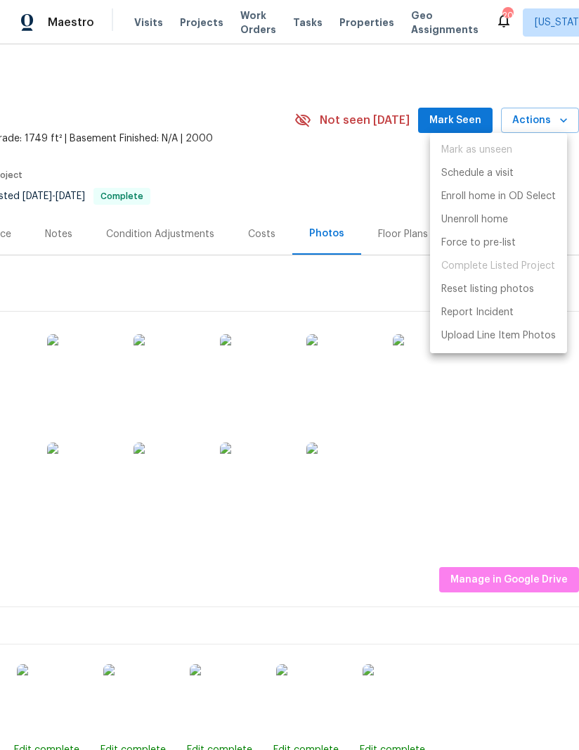
click at [331, 144] on div at bounding box center [289, 375] width 579 height 750
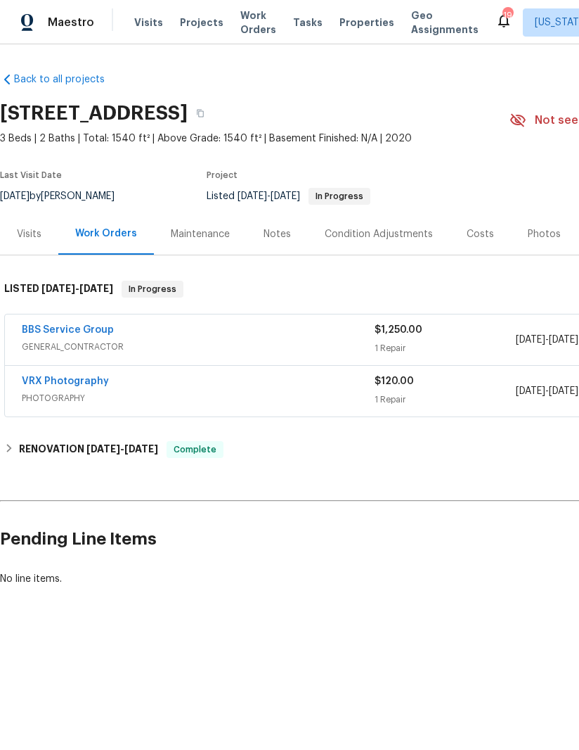
click at [537, 236] on div "Photos" at bounding box center [544, 234] width 33 height 14
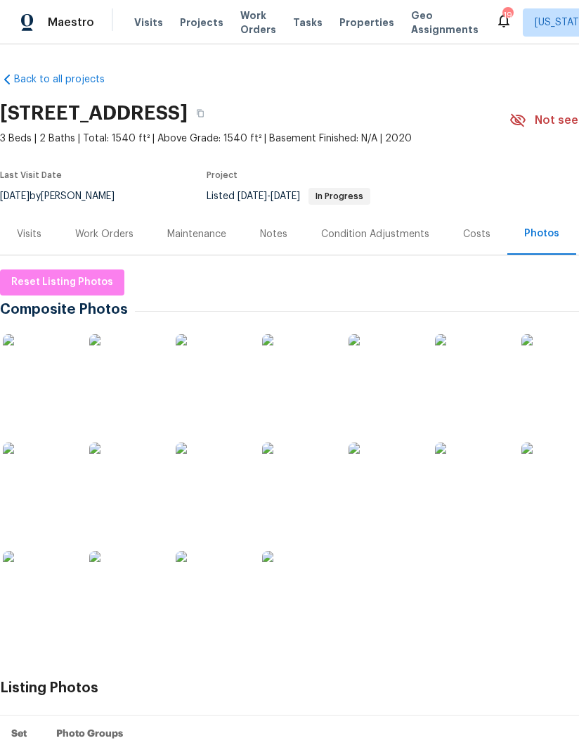
click at [48, 372] on img at bounding box center [38, 369] width 70 height 70
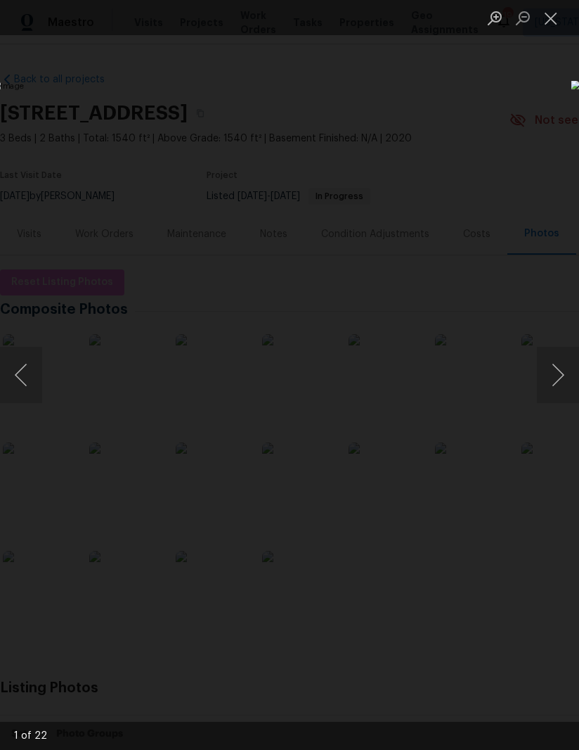
click at [551, 365] on button "Next image" at bounding box center [558, 375] width 42 height 56
click at [546, 376] on button "Next image" at bounding box center [558, 375] width 42 height 56
click at [547, 375] on button "Next image" at bounding box center [558, 375] width 42 height 56
click at [548, 383] on button "Next image" at bounding box center [558, 375] width 42 height 56
click at [547, 376] on button "Next image" at bounding box center [558, 375] width 42 height 56
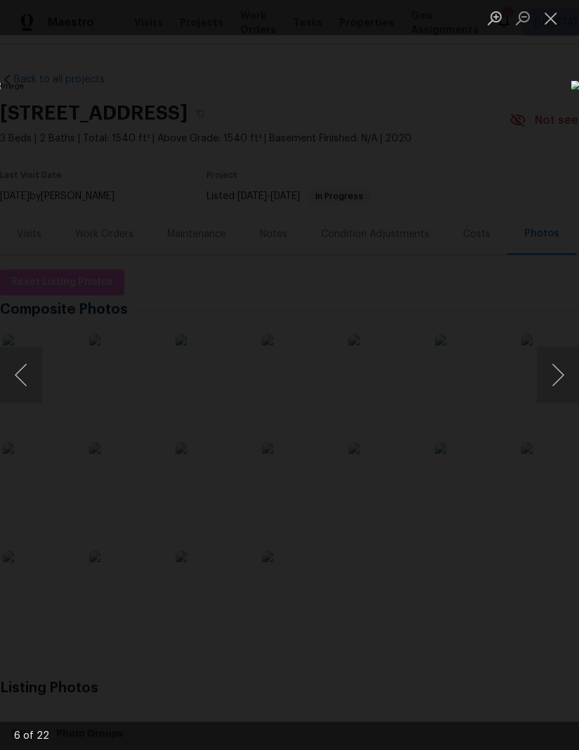
click at [546, 374] on button "Next image" at bounding box center [558, 375] width 42 height 56
click at [547, 380] on button "Next image" at bounding box center [558, 375] width 42 height 56
click at [548, 382] on button "Next image" at bounding box center [558, 375] width 42 height 56
click at [549, 378] on button "Next image" at bounding box center [558, 375] width 42 height 56
click at [550, 376] on button "Next image" at bounding box center [558, 375] width 42 height 56
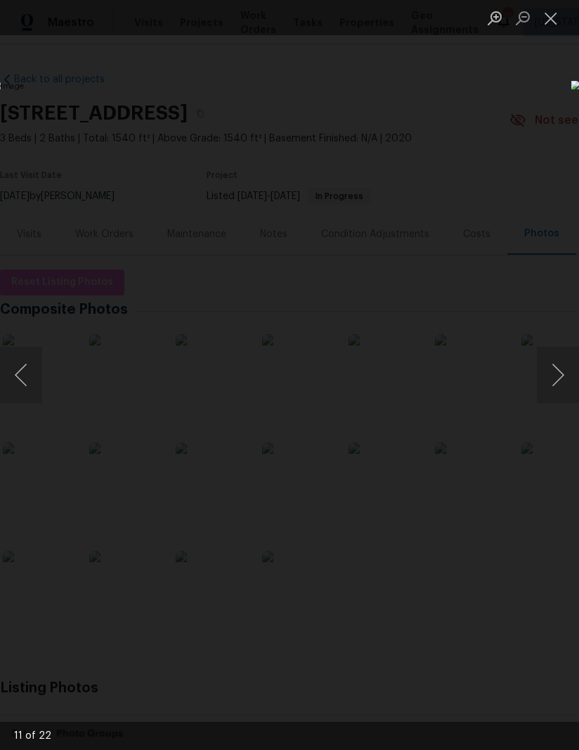
click at [560, 373] on button "Next image" at bounding box center [558, 375] width 42 height 56
click at [556, 378] on button "Next image" at bounding box center [558, 375] width 42 height 56
click at [556, 374] on button "Next image" at bounding box center [558, 375] width 42 height 56
click at [554, 378] on button "Next image" at bounding box center [558, 375] width 42 height 56
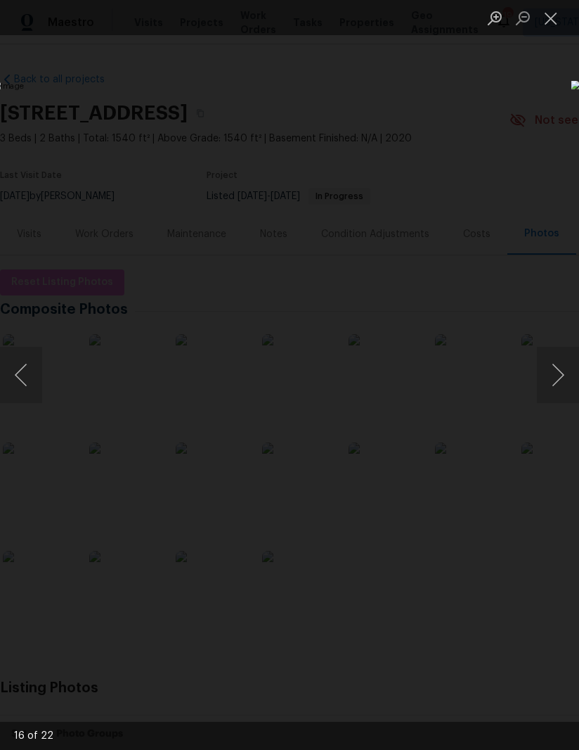
click at [552, 375] on button "Next image" at bounding box center [558, 375] width 42 height 56
click at [554, 376] on button "Next image" at bounding box center [558, 375] width 42 height 56
click at [554, 373] on button "Next image" at bounding box center [558, 375] width 42 height 56
click at [554, 374] on button "Next image" at bounding box center [558, 375] width 42 height 56
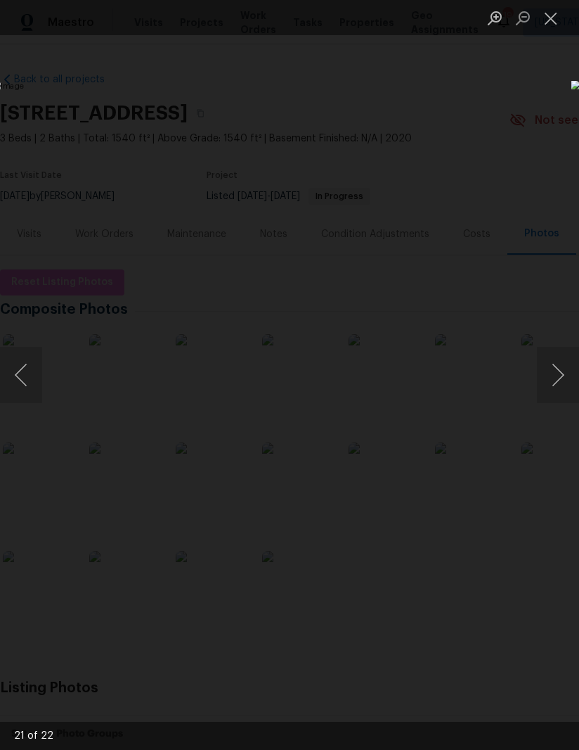
click at [553, 376] on button "Next image" at bounding box center [558, 375] width 42 height 56
click at [552, 376] on button "Next image" at bounding box center [558, 375] width 42 height 56
click at [552, 372] on button "Next image" at bounding box center [558, 375] width 42 height 56
click at [556, 369] on button "Next image" at bounding box center [558, 375] width 42 height 56
click at [551, 369] on button "Next image" at bounding box center [558, 375] width 42 height 56
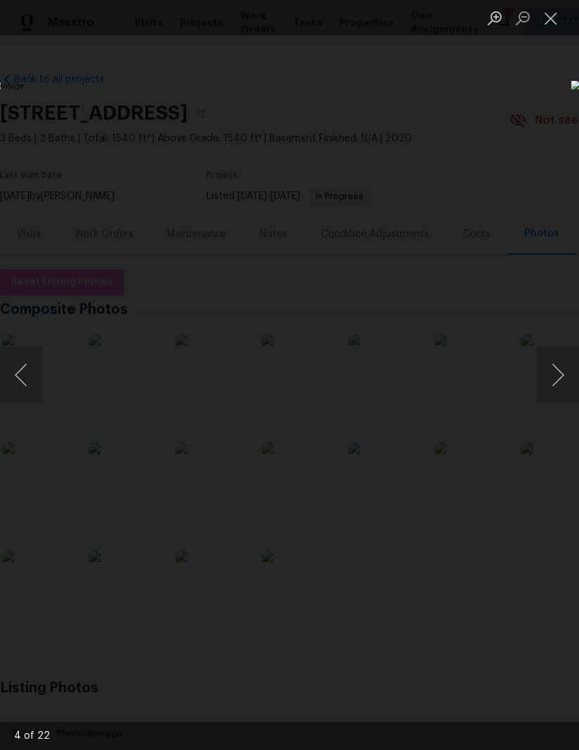
click at [551, 366] on button "Next image" at bounding box center [558, 375] width 42 height 56
click at [548, 24] on button "Close lightbox" at bounding box center [551, 18] width 28 height 25
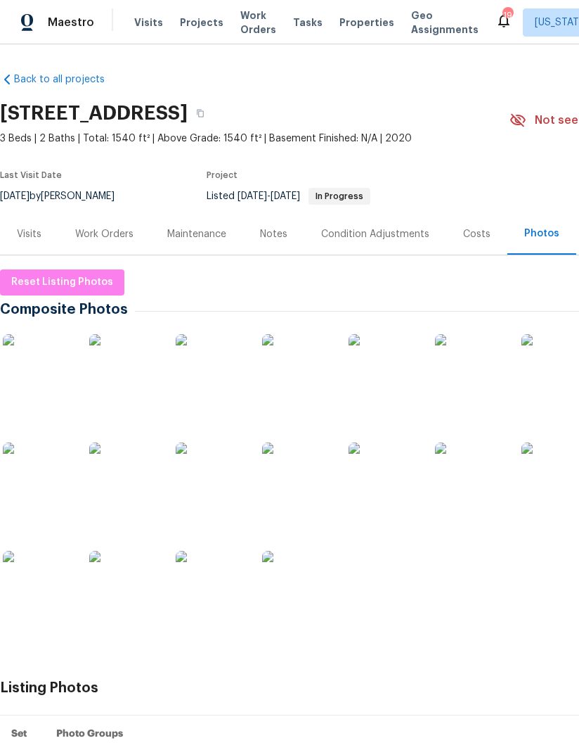
click at [115, 230] on div "Work Orders" at bounding box center [104, 234] width 58 height 14
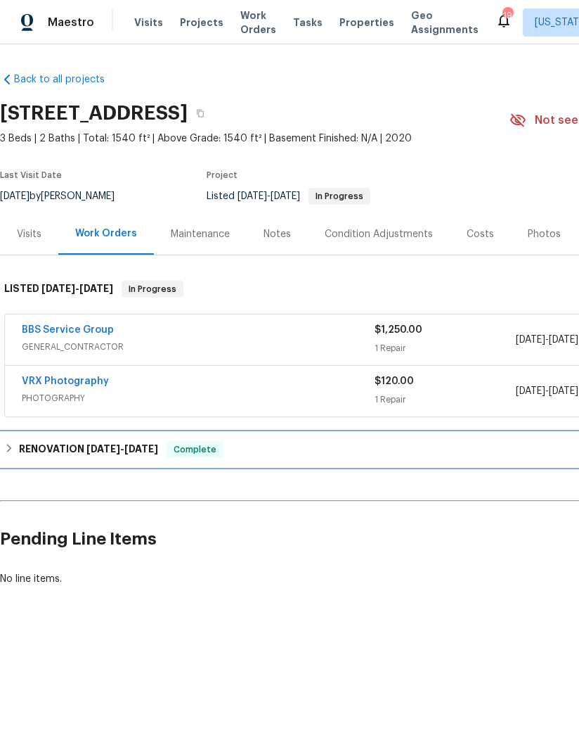
click at [56, 446] on h6 "RENOVATION 9/9/25 - 9/15/25" at bounding box center [88, 449] width 139 height 17
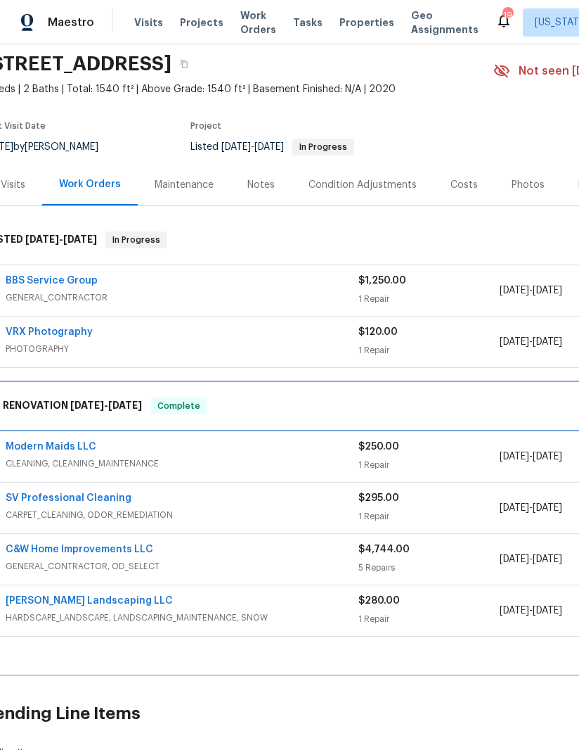
scroll to position [1, 0]
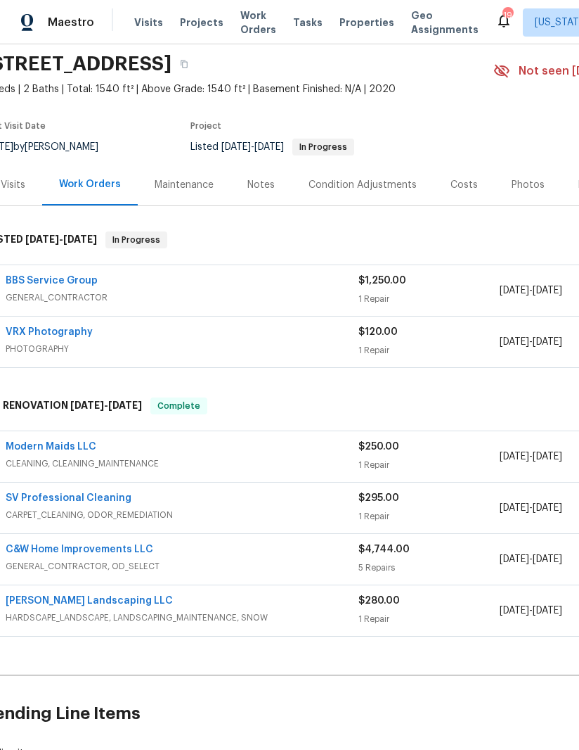
click at [89, 551] on link "C&W Home Improvements LLC" at bounding box center [80, 549] width 148 height 10
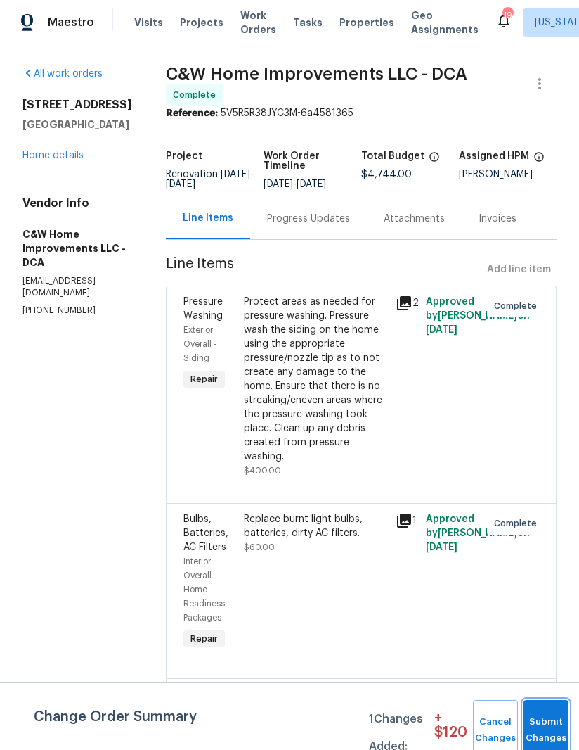
click at [548, 716] on button "Submit Changes" at bounding box center [546, 730] width 45 height 60
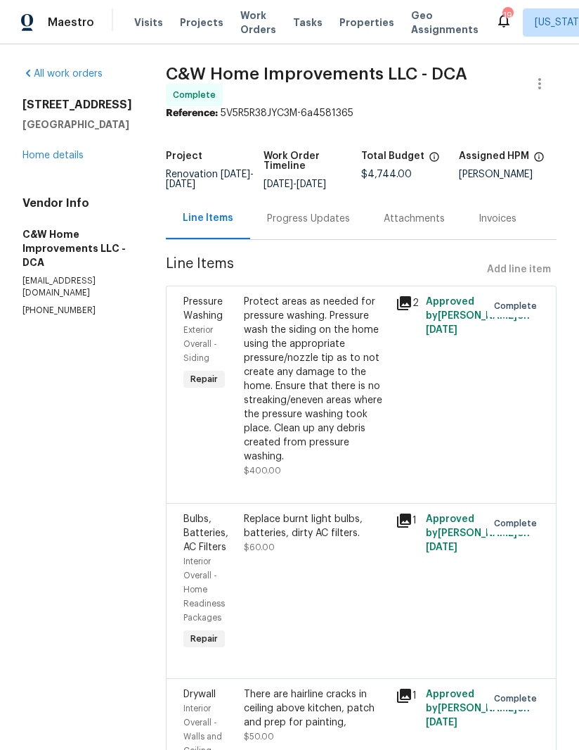
click at [51, 160] on link "Home details" at bounding box center [53, 155] width 61 height 10
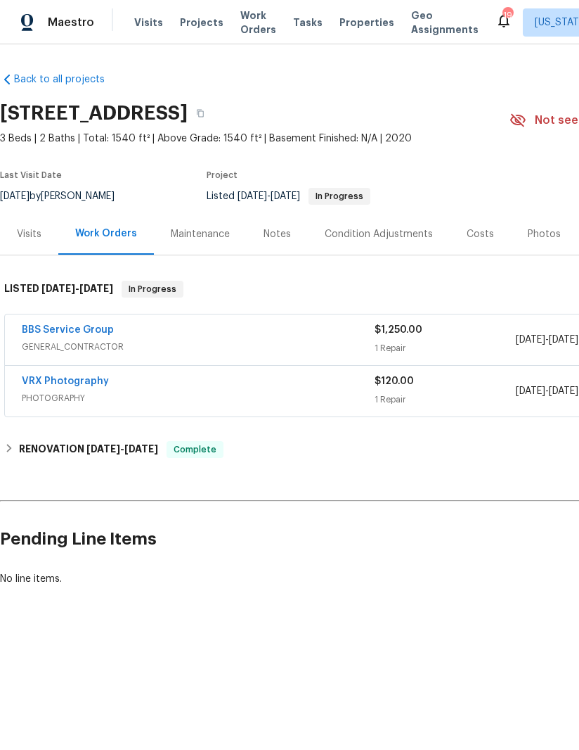
click at [272, 231] on div "Notes" at bounding box center [277, 234] width 27 height 14
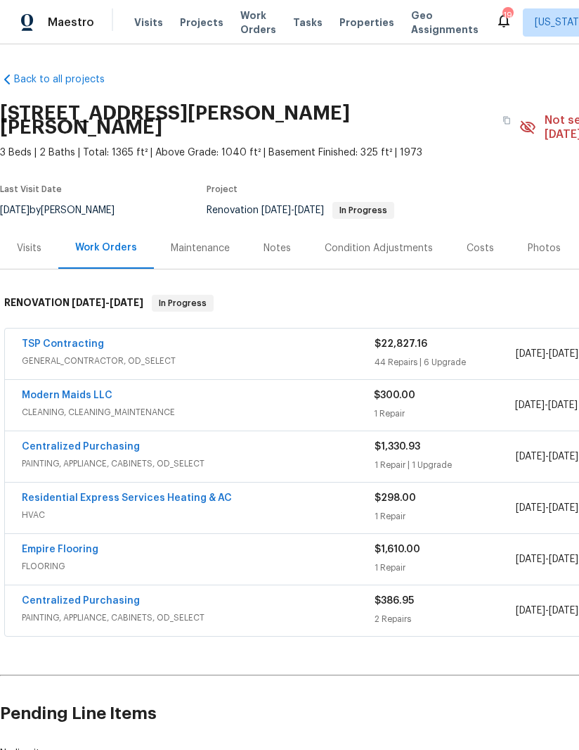
scroll to position [1, 0]
click at [65, 338] on link "TSP Contracting" at bounding box center [63, 343] width 82 height 10
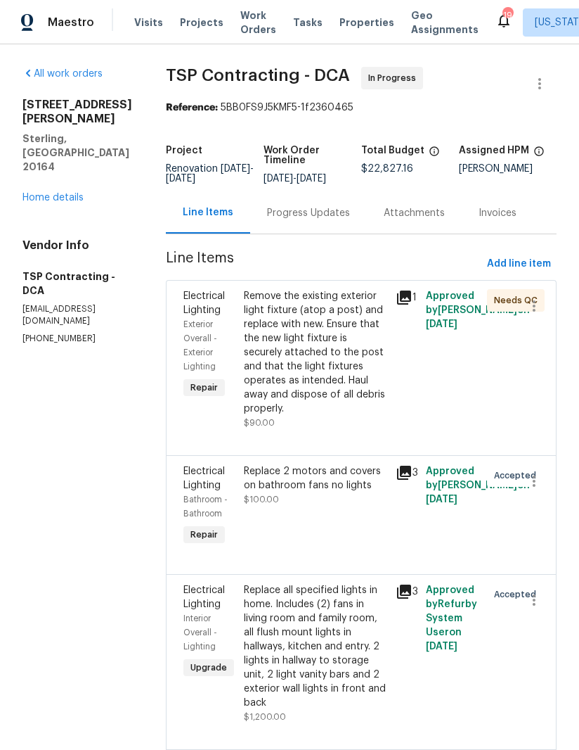
click at [280, 212] on div "Progress Updates" at bounding box center [308, 213] width 83 height 14
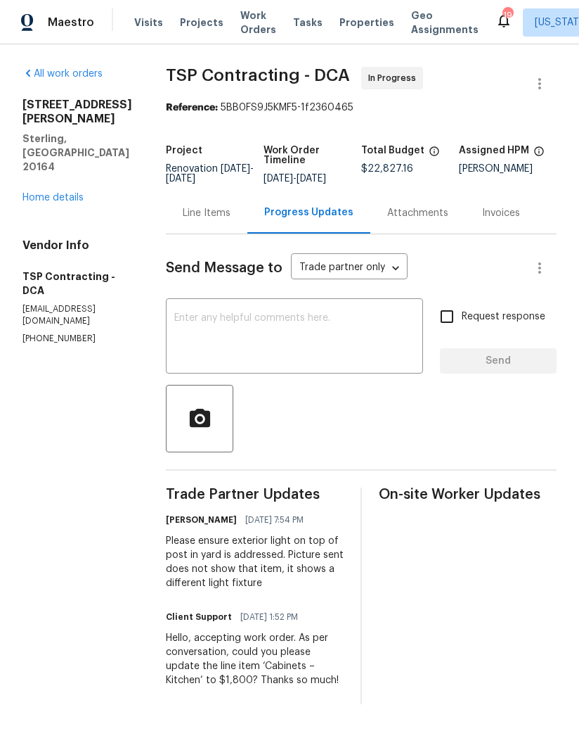
click at [212, 215] on div "Line Items" at bounding box center [207, 213] width 48 height 14
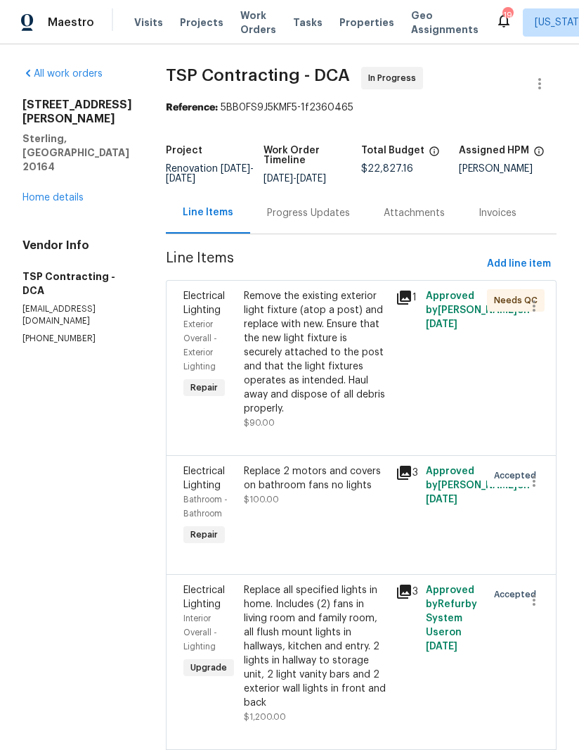
click at [80, 193] on link "Home details" at bounding box center [53, 198] width 61 height 10
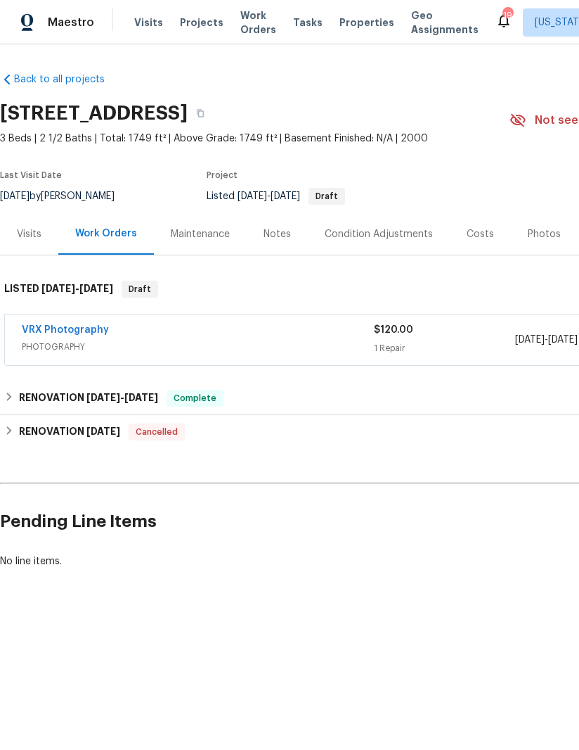
click at [213, 108] on button "button" at bounding box center [200, 113] width 25 height 25
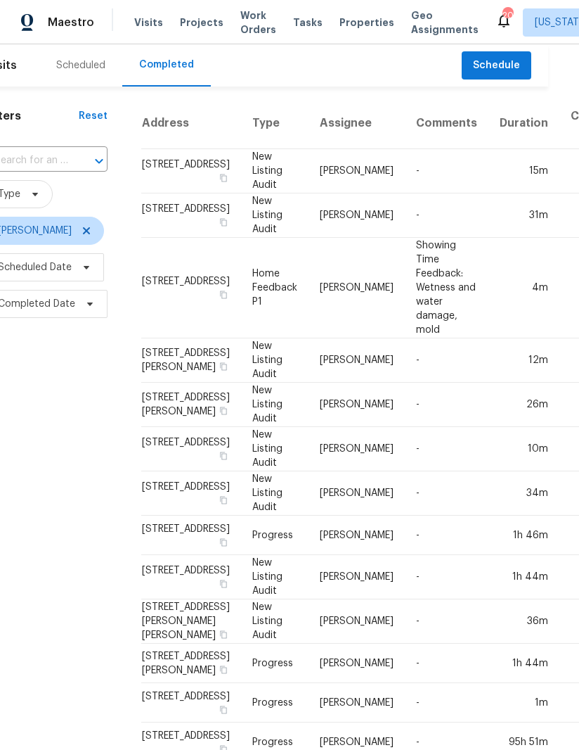
scroll to position [0, 32]
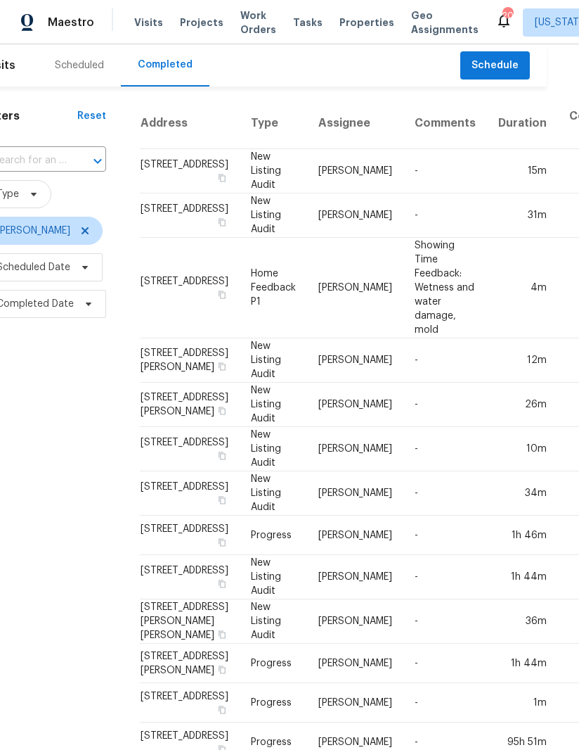
click at [167, 169] on td "[STREET_ADDRESS]" at bounding box center [190, 171] width 100 height 44
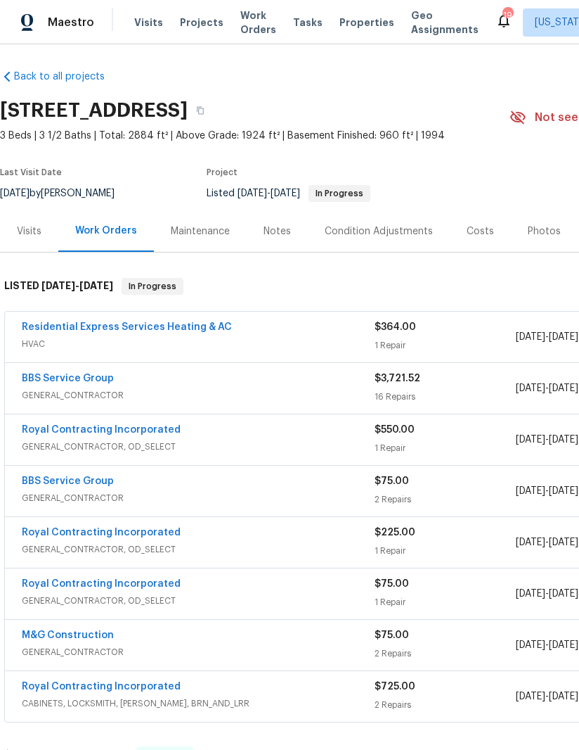
scroll to position [3, 0]
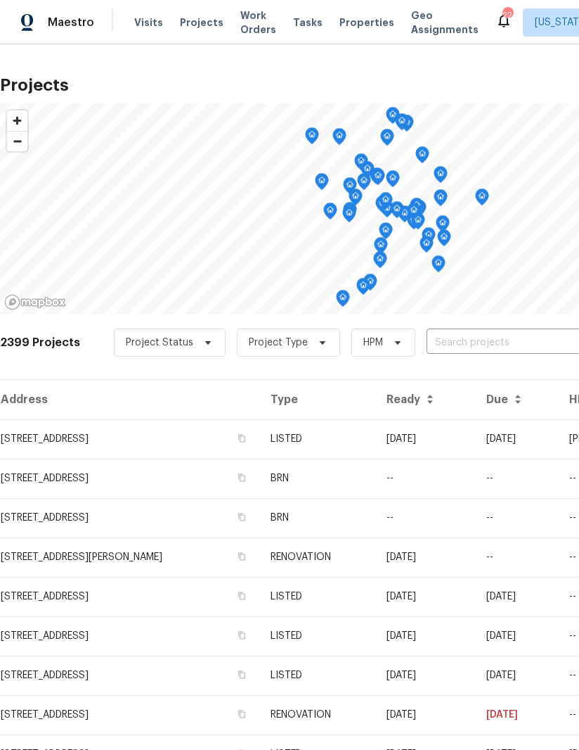
click at [155, 17] on span "Visits" at bounding box center [148, 22] width 29 height 14
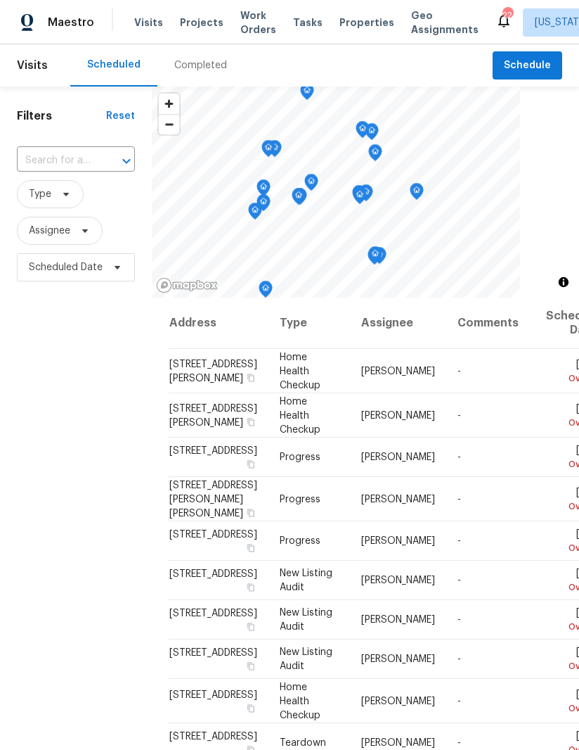
click at [195, 65] on div "Completed" at bounding box center [200, 65] width 53 height 14
